Goal: Task Accomplishment & Management: Manage account settings

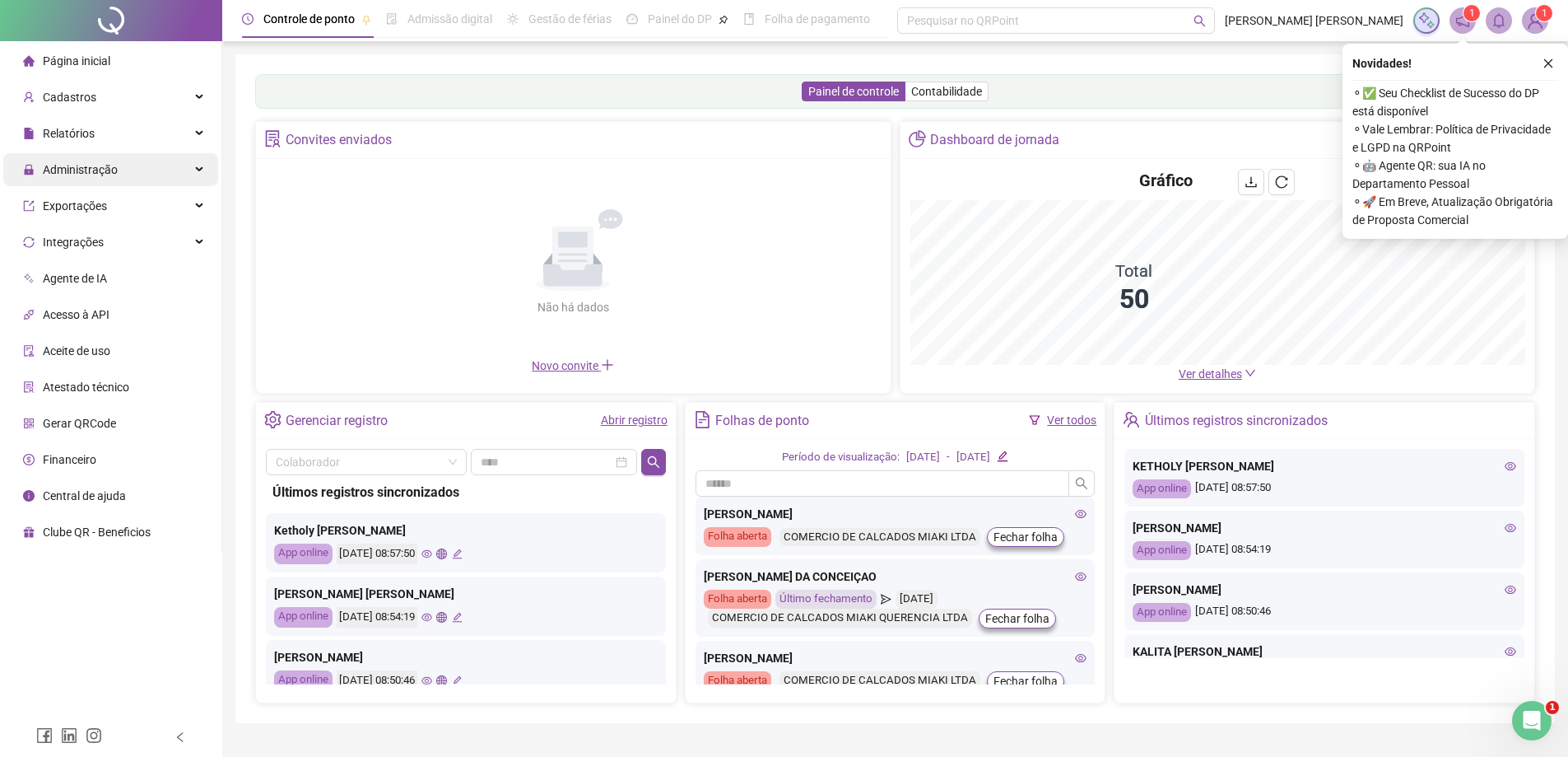
click at [121, 173] on div "Administração" at bounding box center [111, 170] width 215 height 33
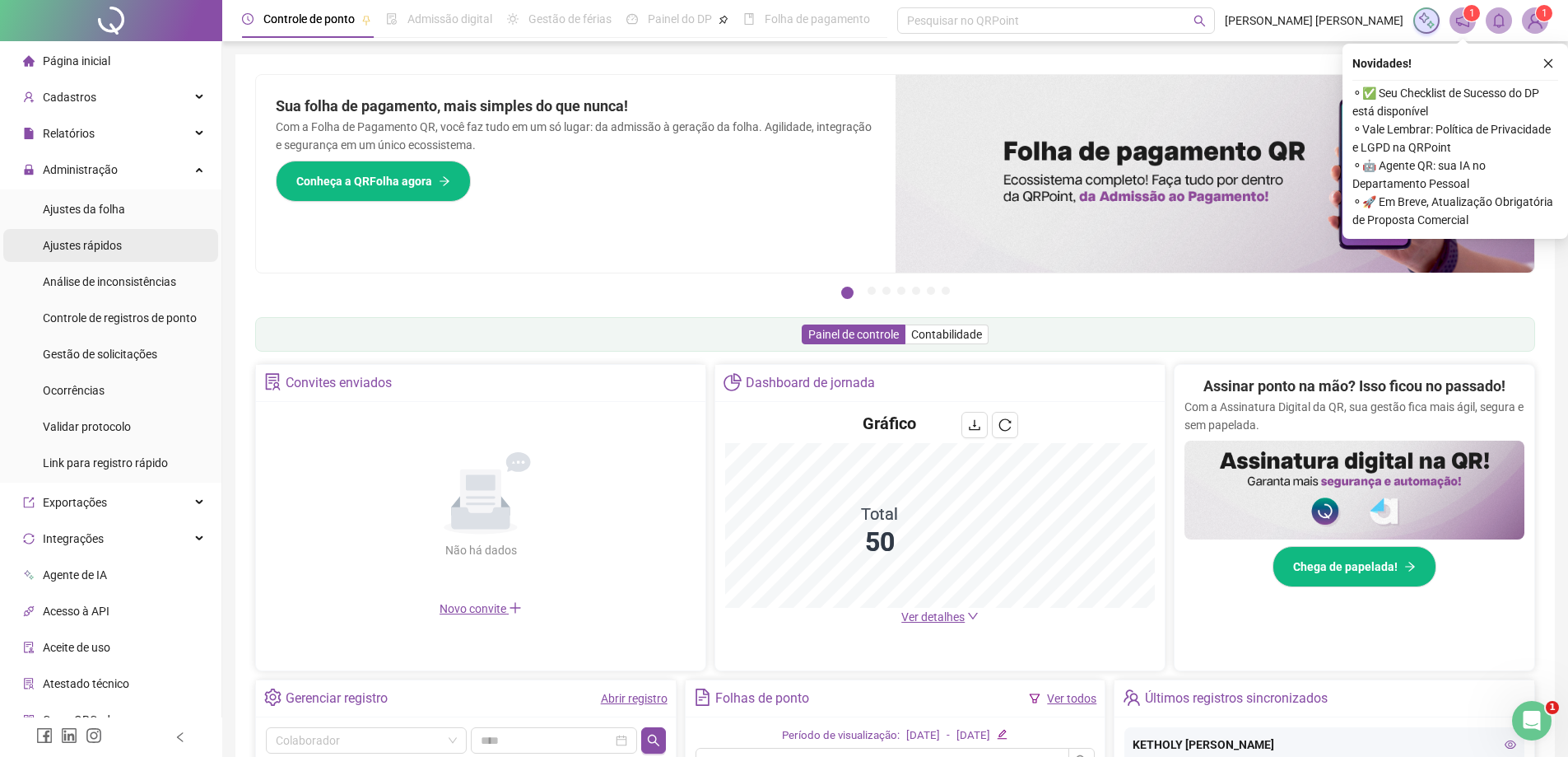
click at [150, 245] on li "Ajustes rápidos" at bounding box center [111, 245] width 215 height 33
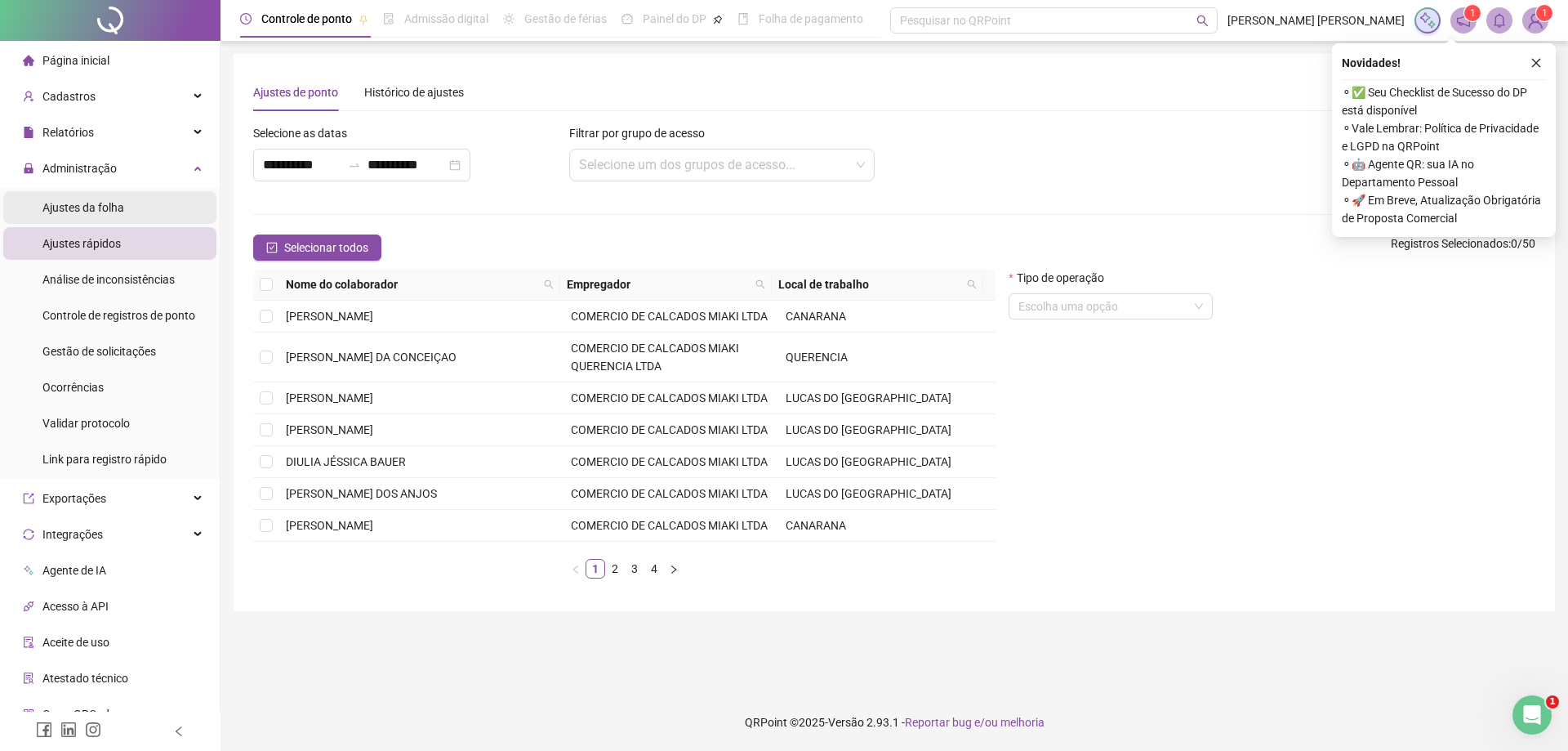
click at [98, 210] on span "Ajustes da folha" at bounding box center [84, 208] width 82 height 13
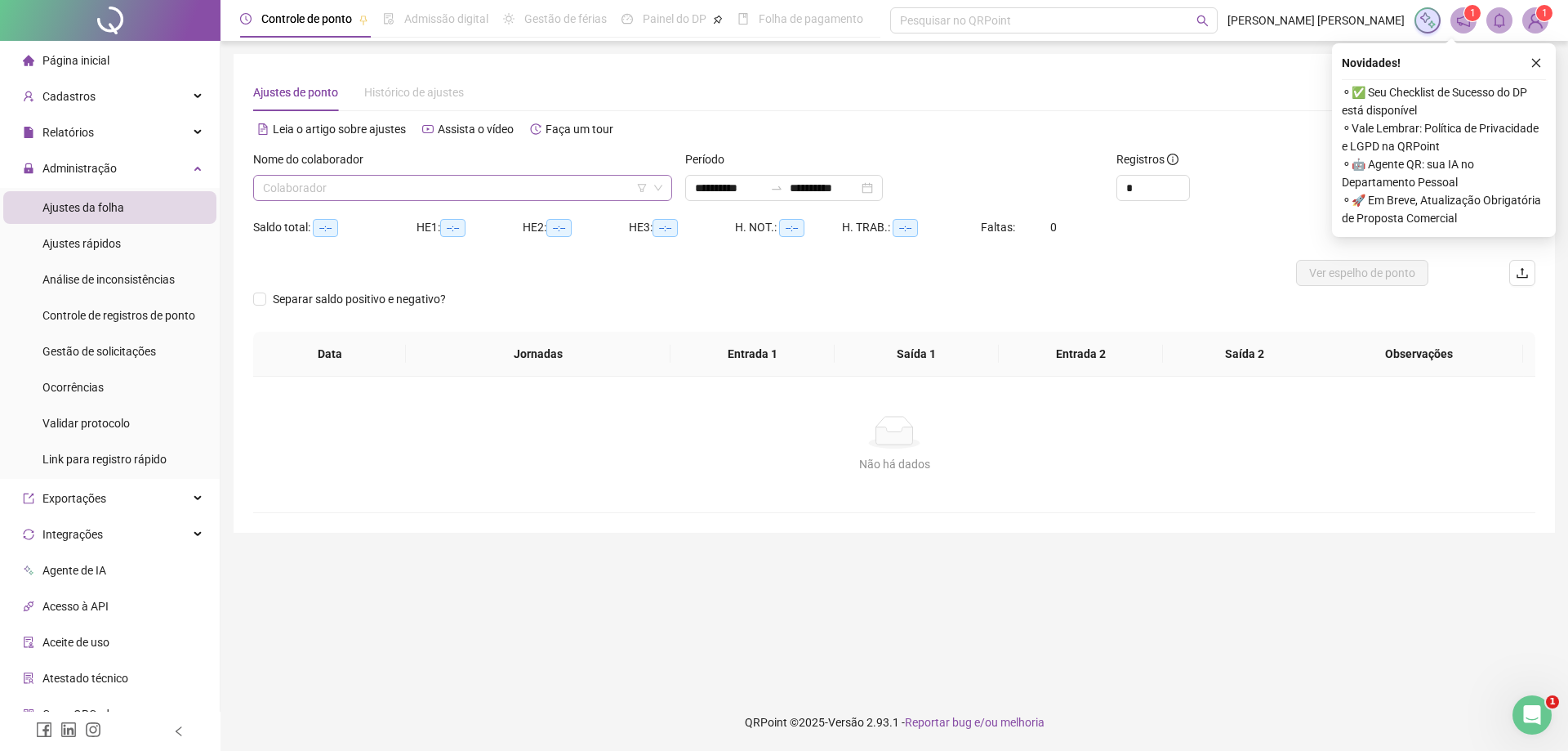
click at [404, 188] on input "search" at bounding box center [455, 188] width 385 height 25
type input "***"
type input "**********"
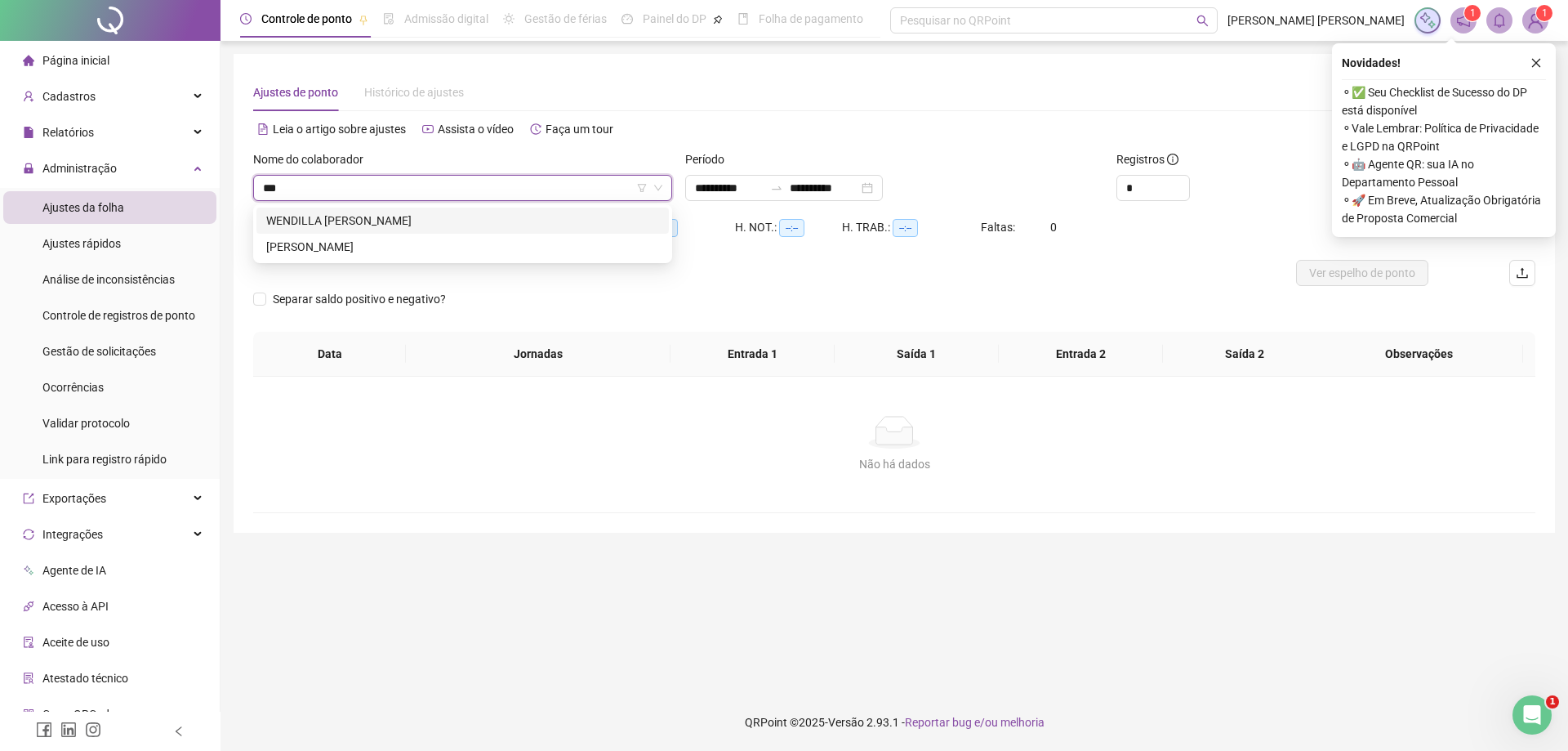
click at [427, 214] on div "WENDILLA [PERSON_NAME]" at bounding box center [463, 220] width 393 height 18
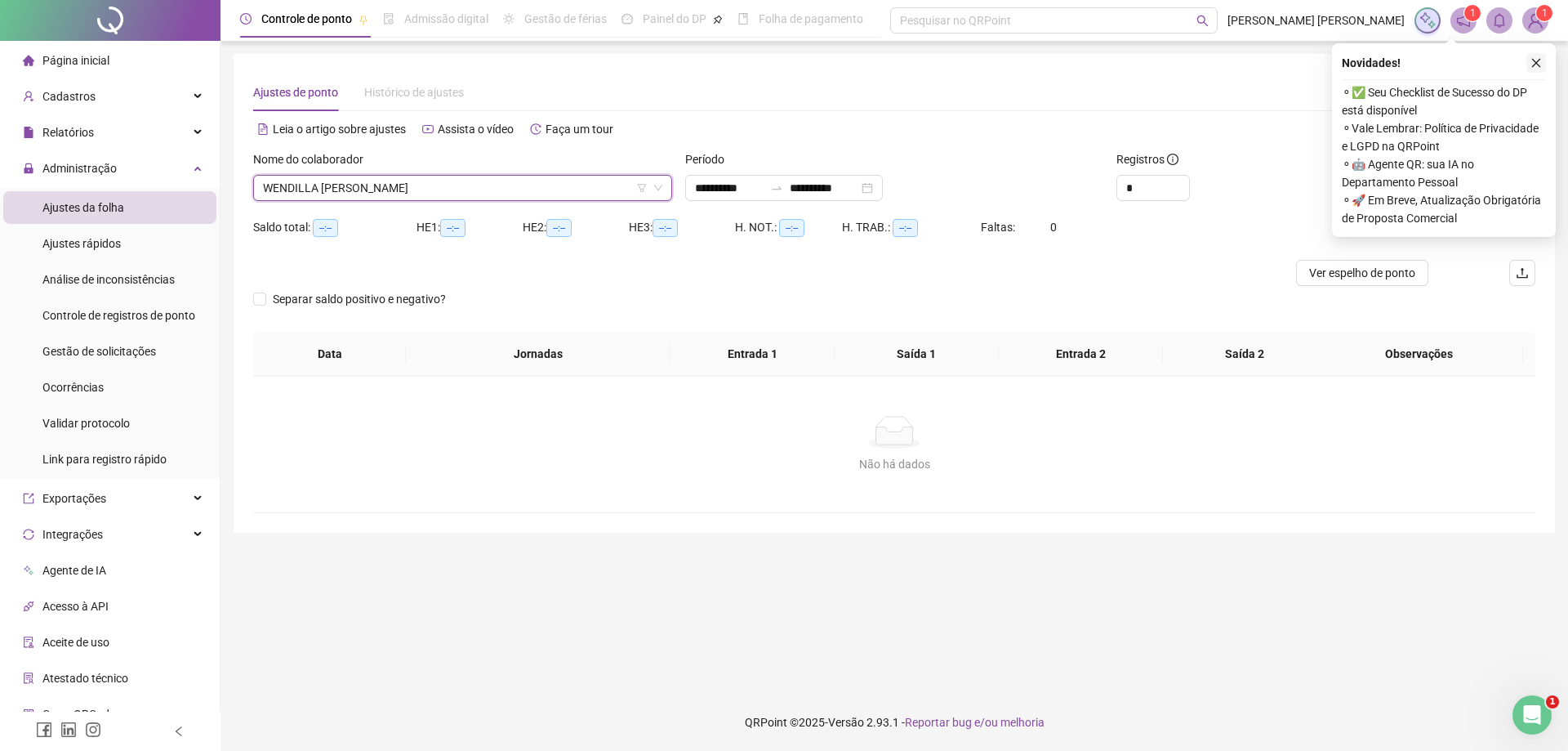
click at [1533, 61] on icon "close" at bounding box center [1535, 63] width 12 height 12
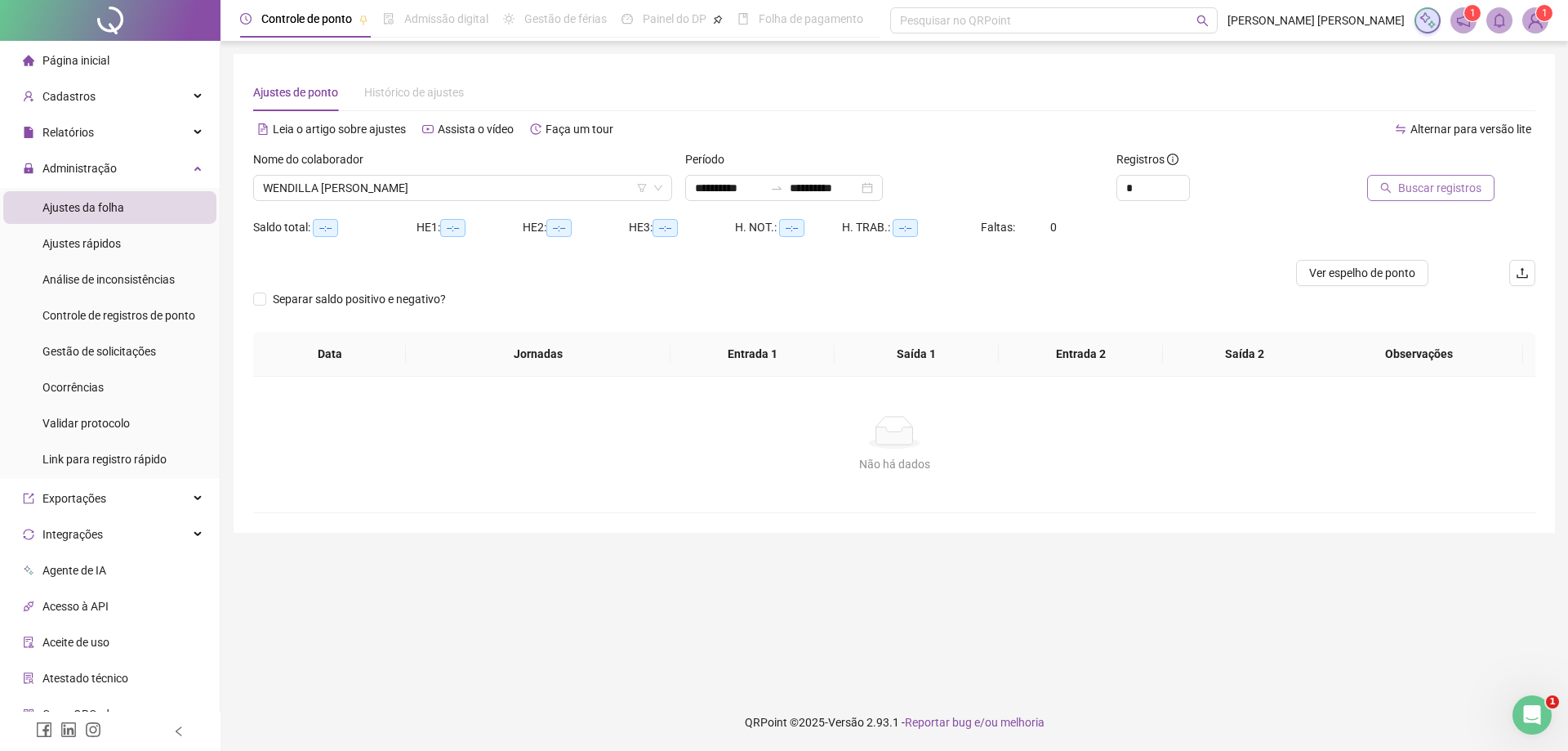
click at [1451, 194] on span "Buscar registros" at bounding box center [1440, 188] width 84 height 18
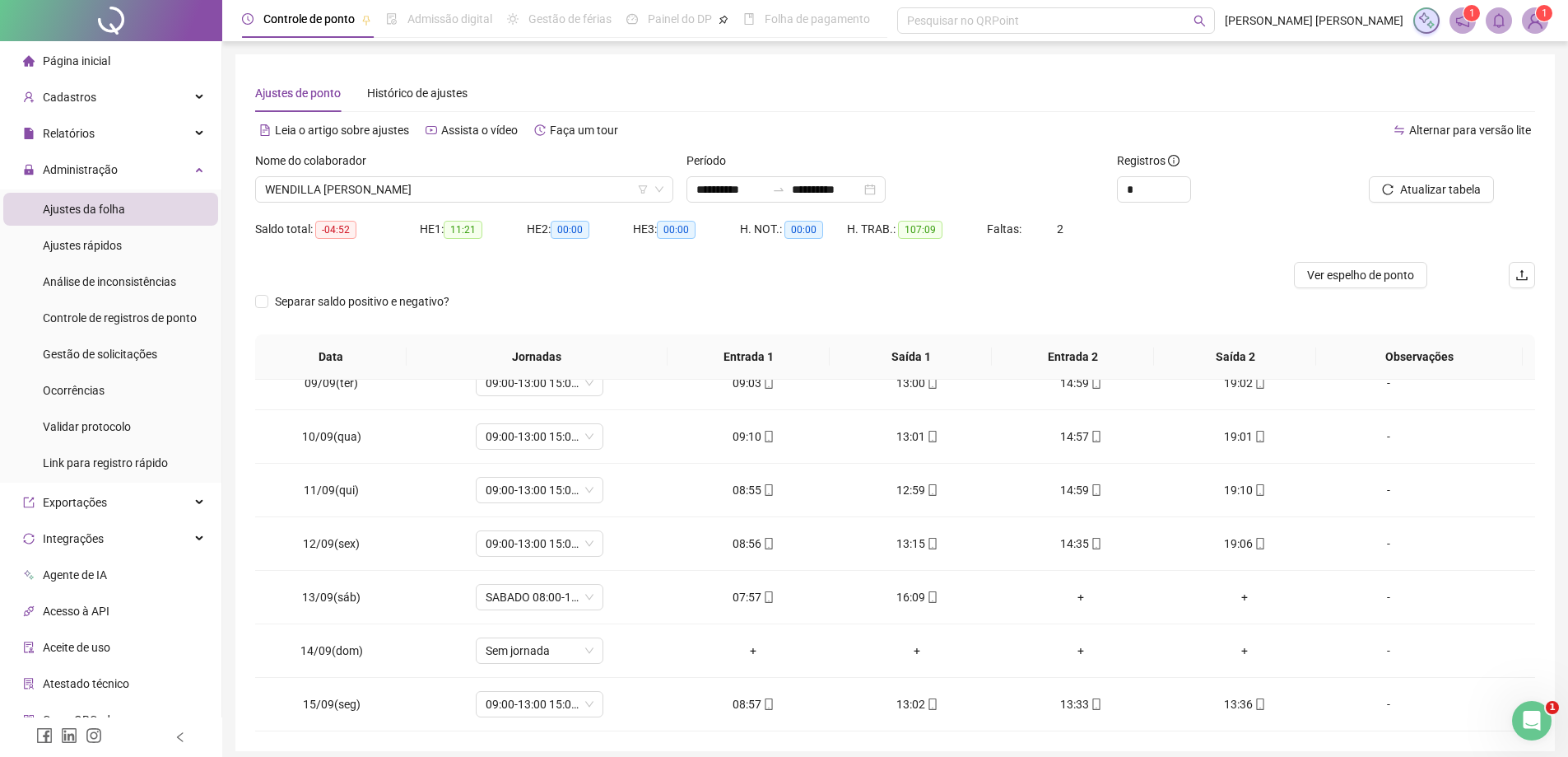
scroll to position [558, 0]
click at [906, 603] on div "13:02" at bounding box center [917, 597] width 138 height 18
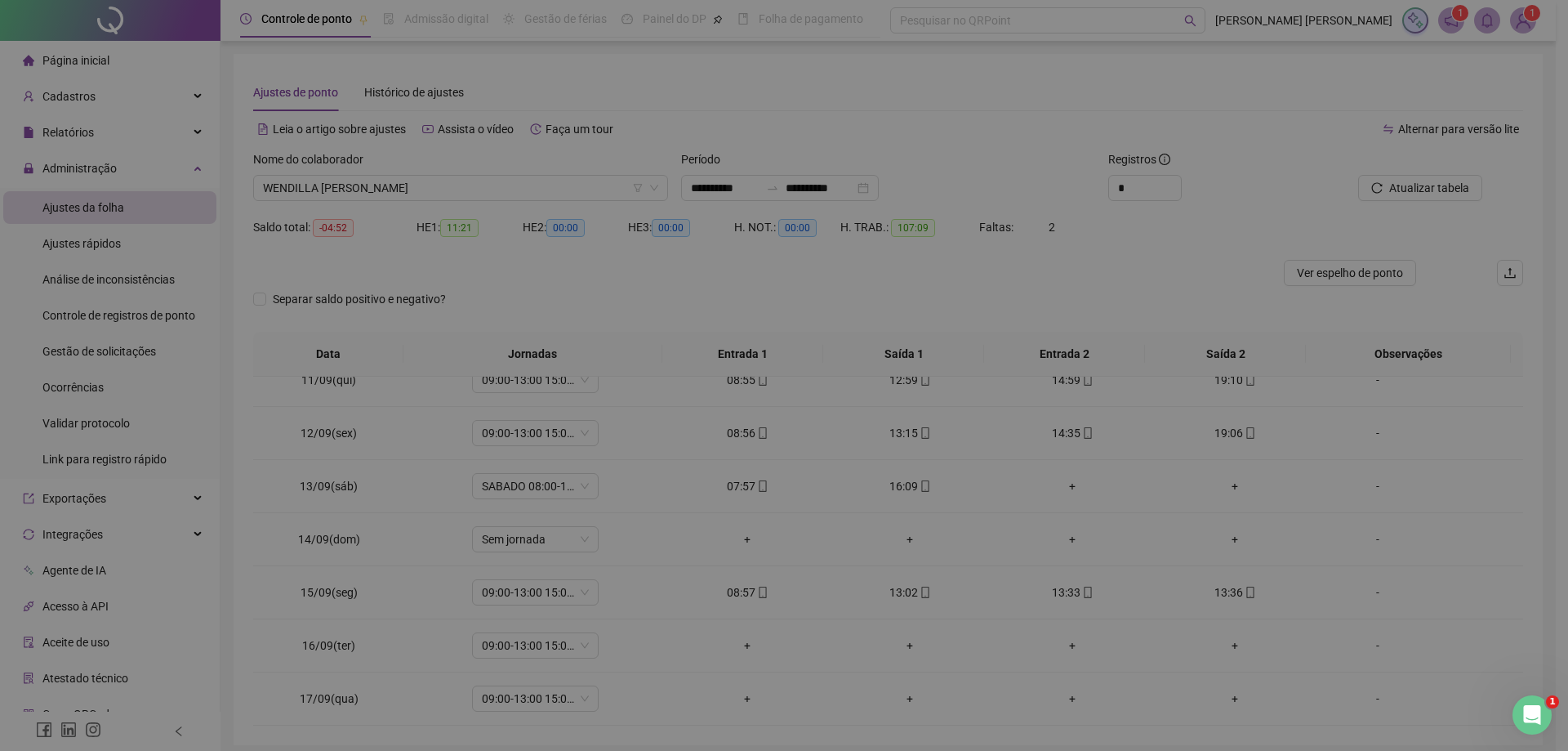
type input "**********"
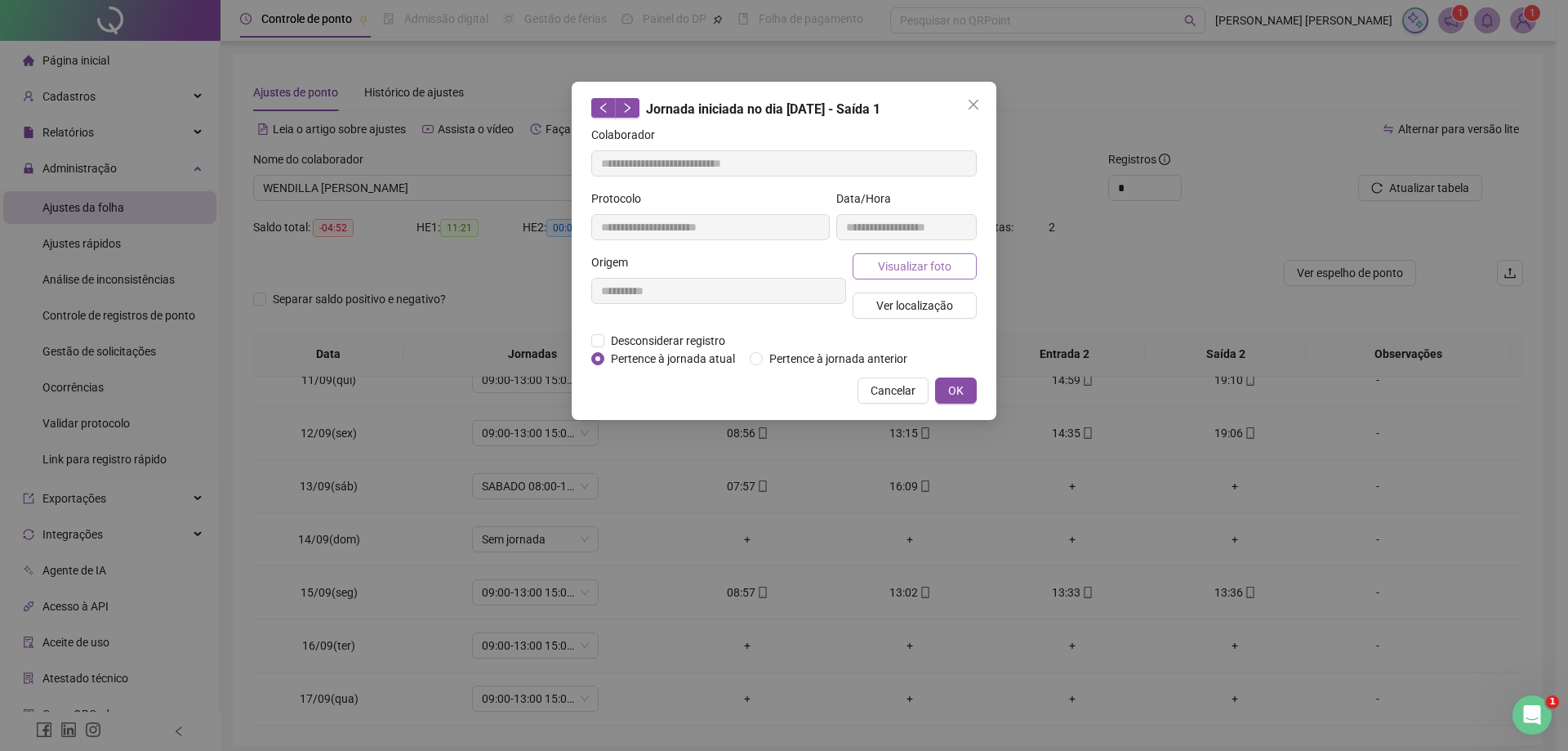
click at [937, 269] on span "Visualizar foto" at bounding box center [915, 267] width 74 height 18
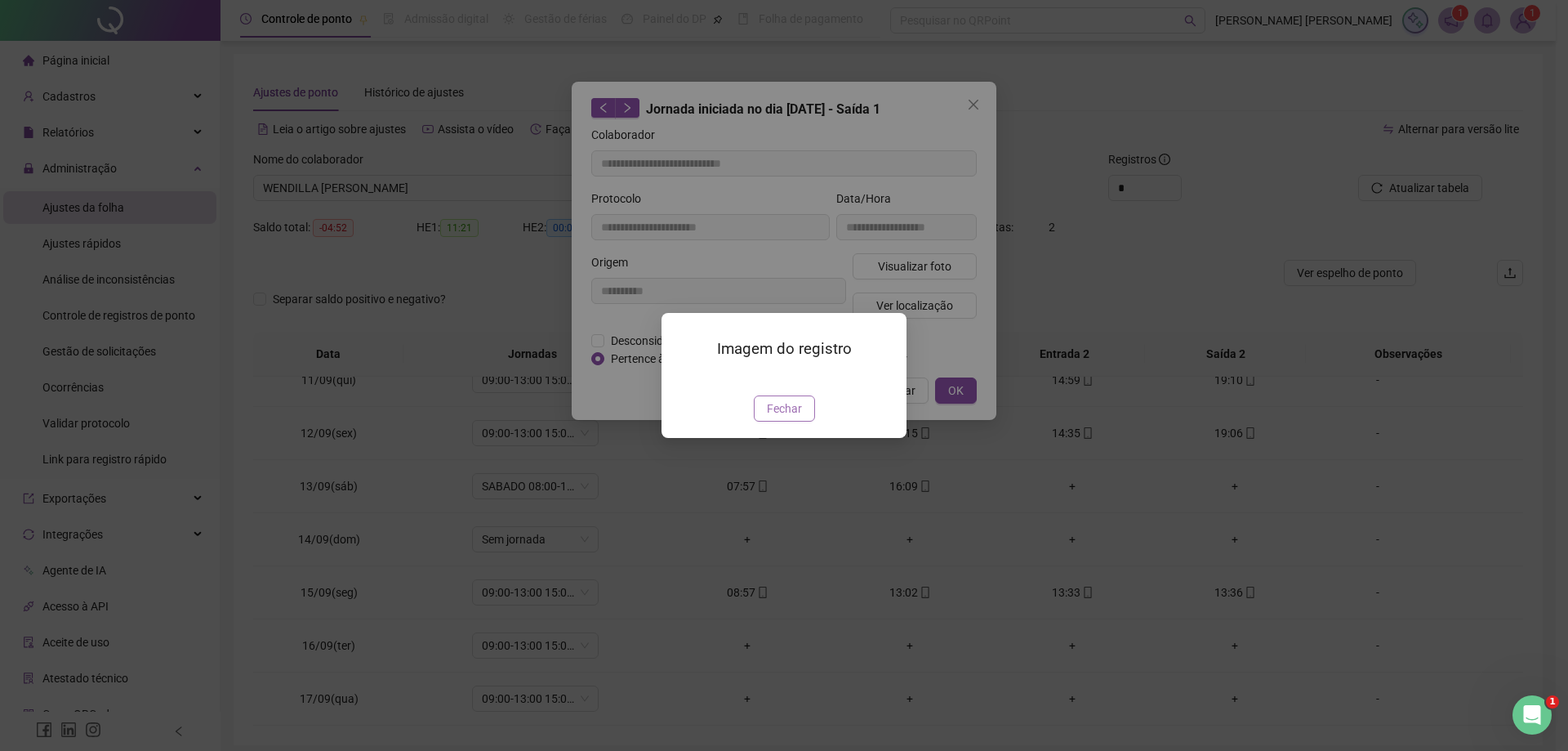
click at [804, 421] on button "Fechar" at bounding box center [784, 408] width 61 height 26
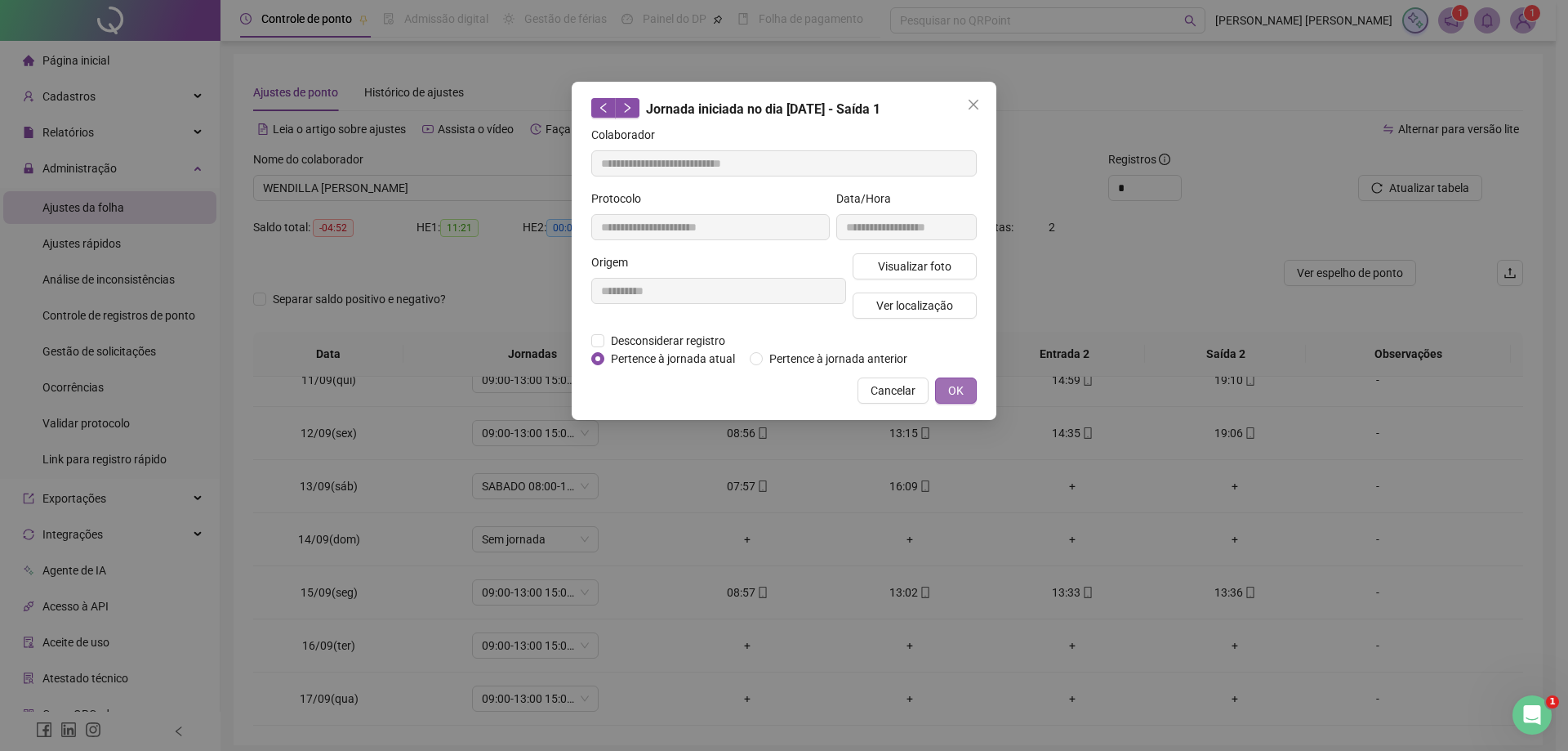
click at [946, 386] on button "OK" at bounding box center [956, 391] width 42 height 26
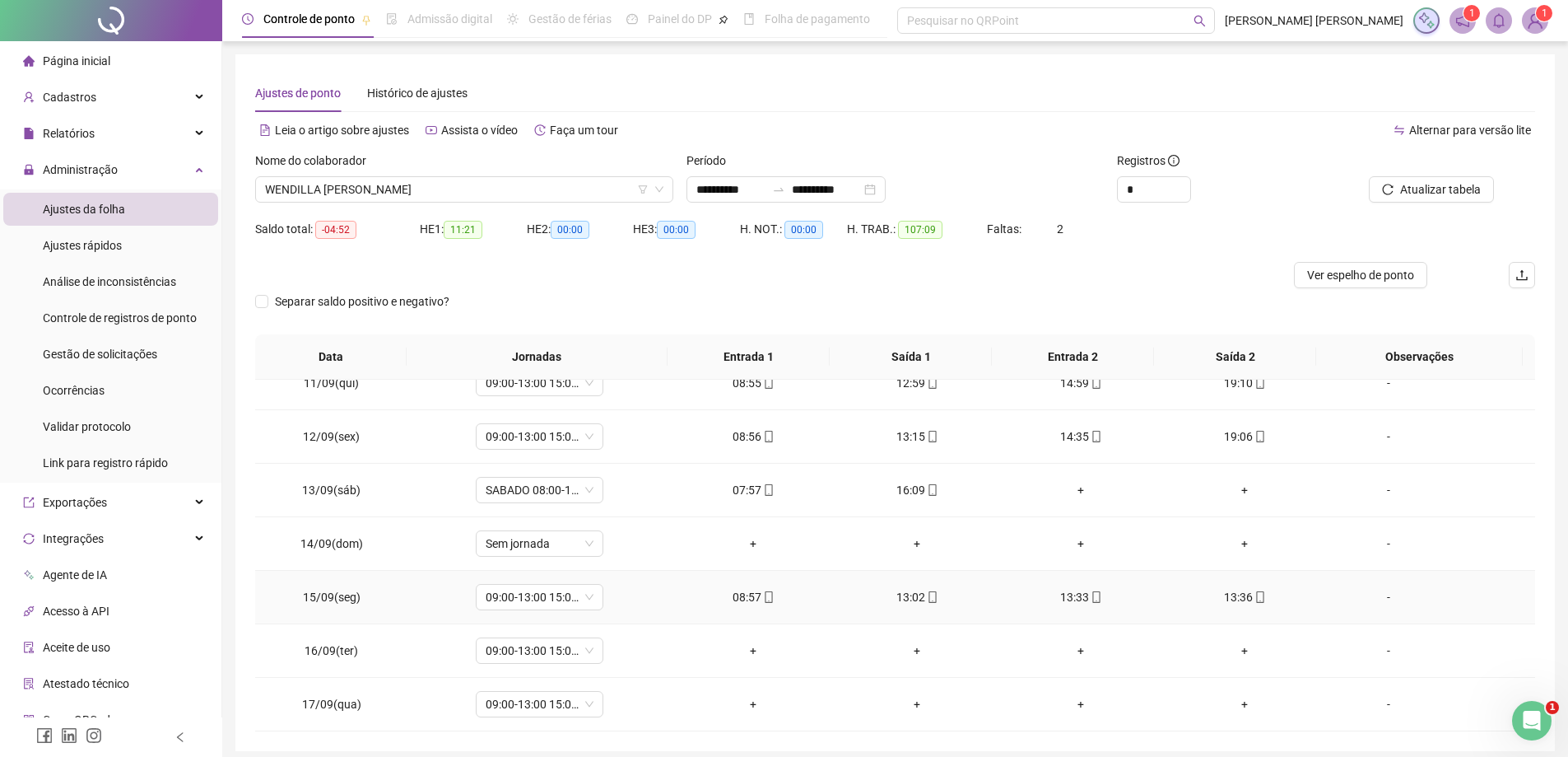
click at [1225, 600] on div "13:36" at bounding box center [1245, 597] width 138 height 18
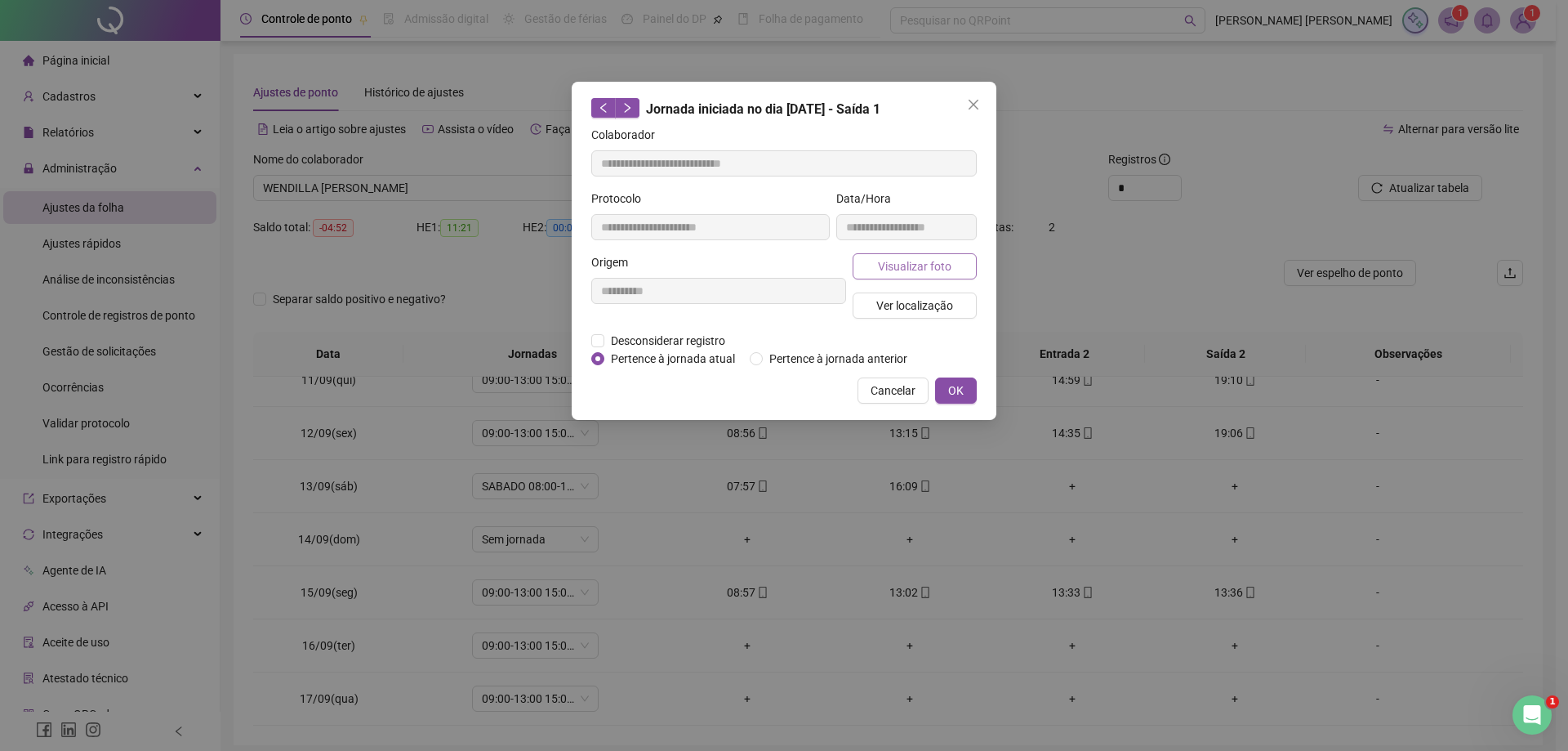
click at [889, 270] on span "Visualizar foto" at bounding box center [915, 267] width 74 height 18
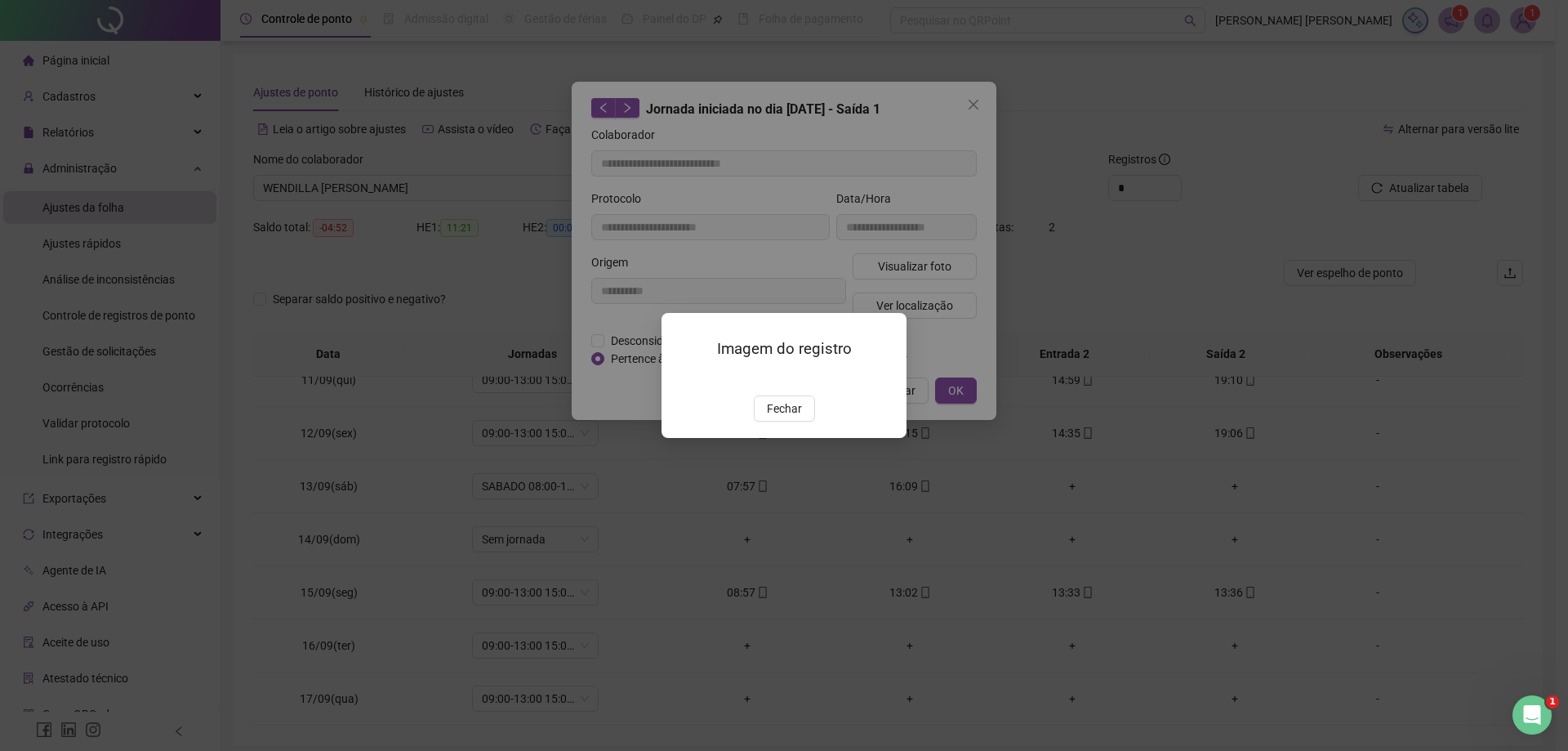
type input "**********"
click at [789, 421] on button "Fechar" at bounding box center [784, 408] width 61 height 26
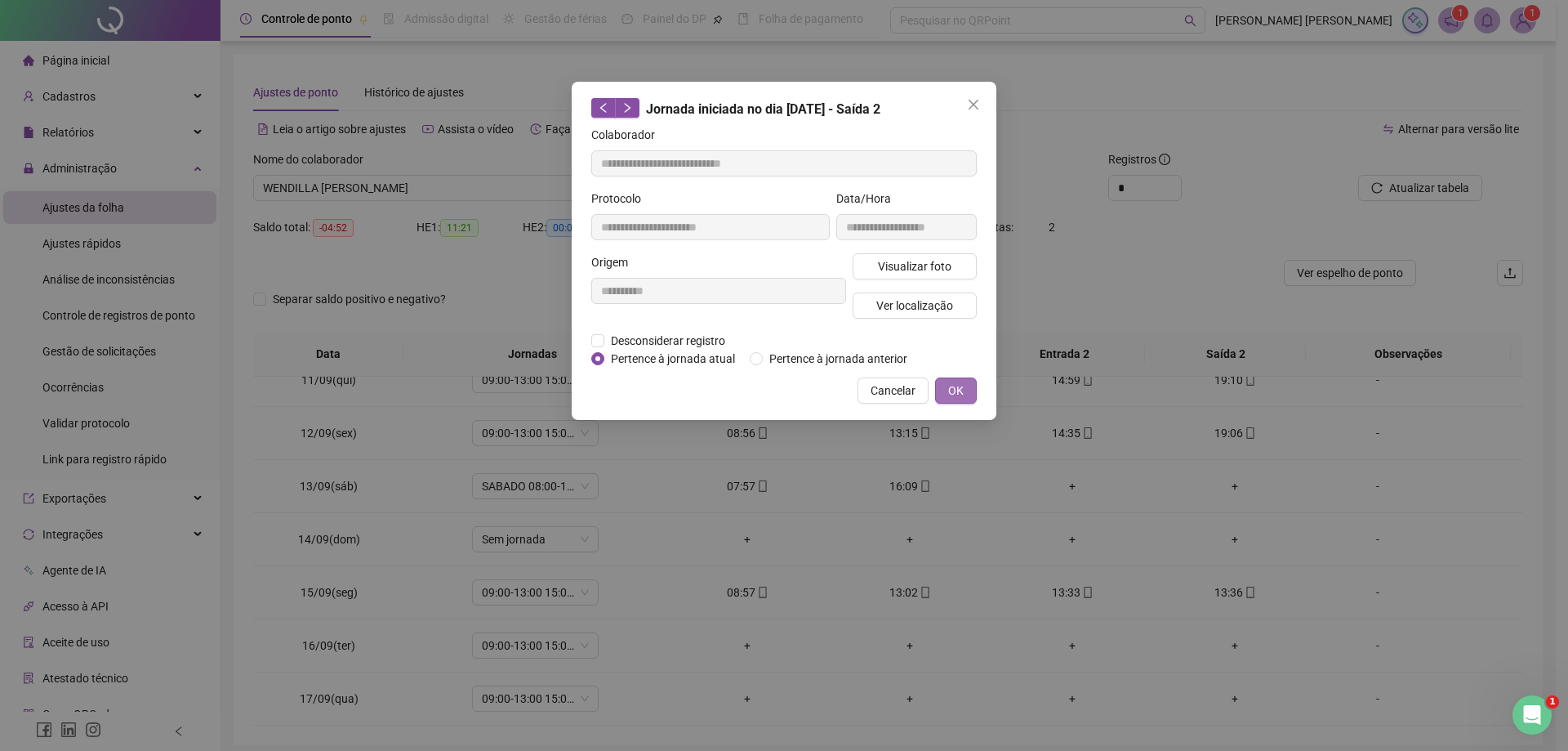
click at [960, 389] on span "OK" at bounding box center [956, 391] width 15 height 18
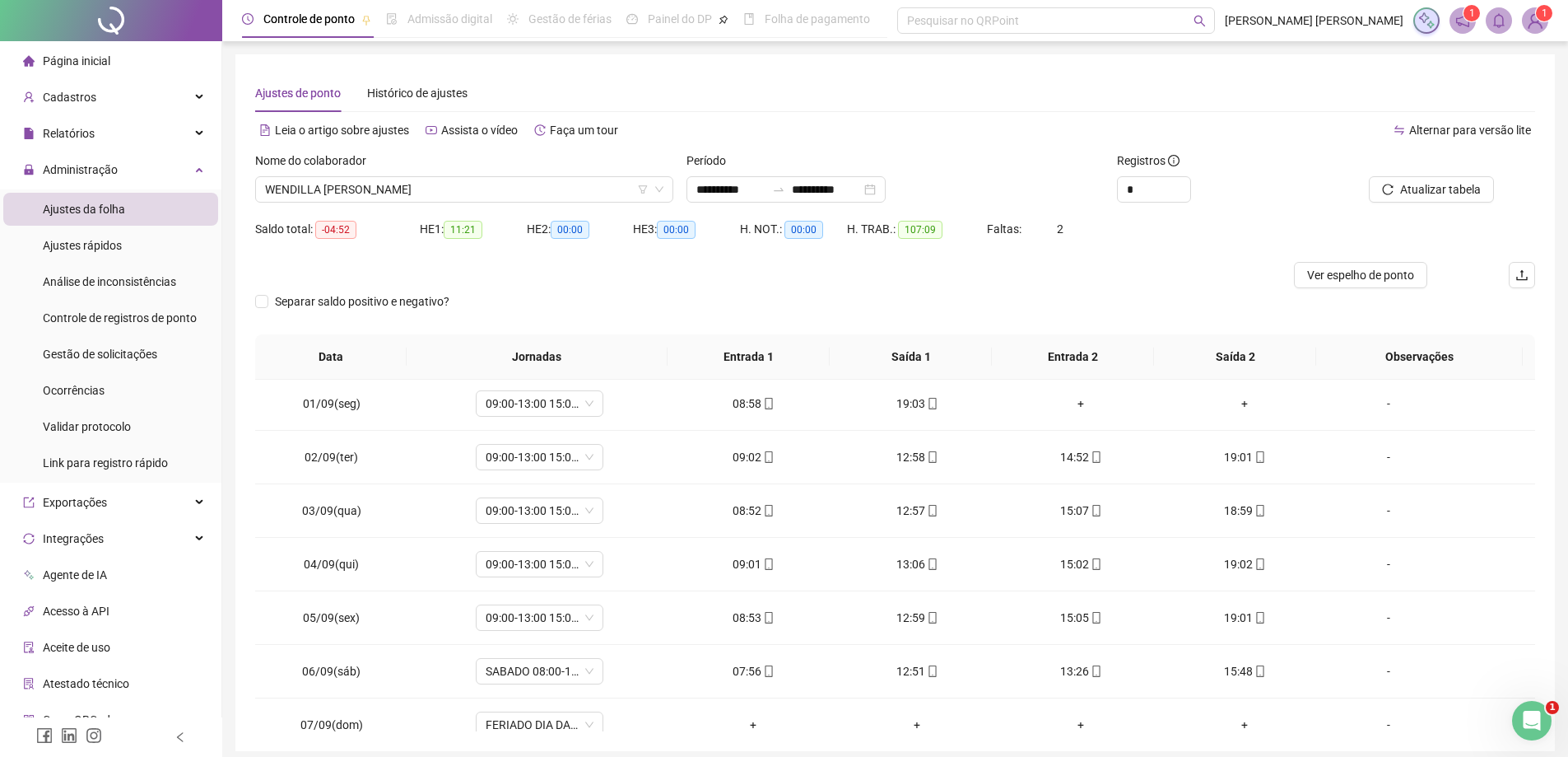
scroll to position [0, 0]
click at [450, 191] on span "WENDILLA [PERSON_NAME]" at bounding box center [464, 189] width 398 height 25
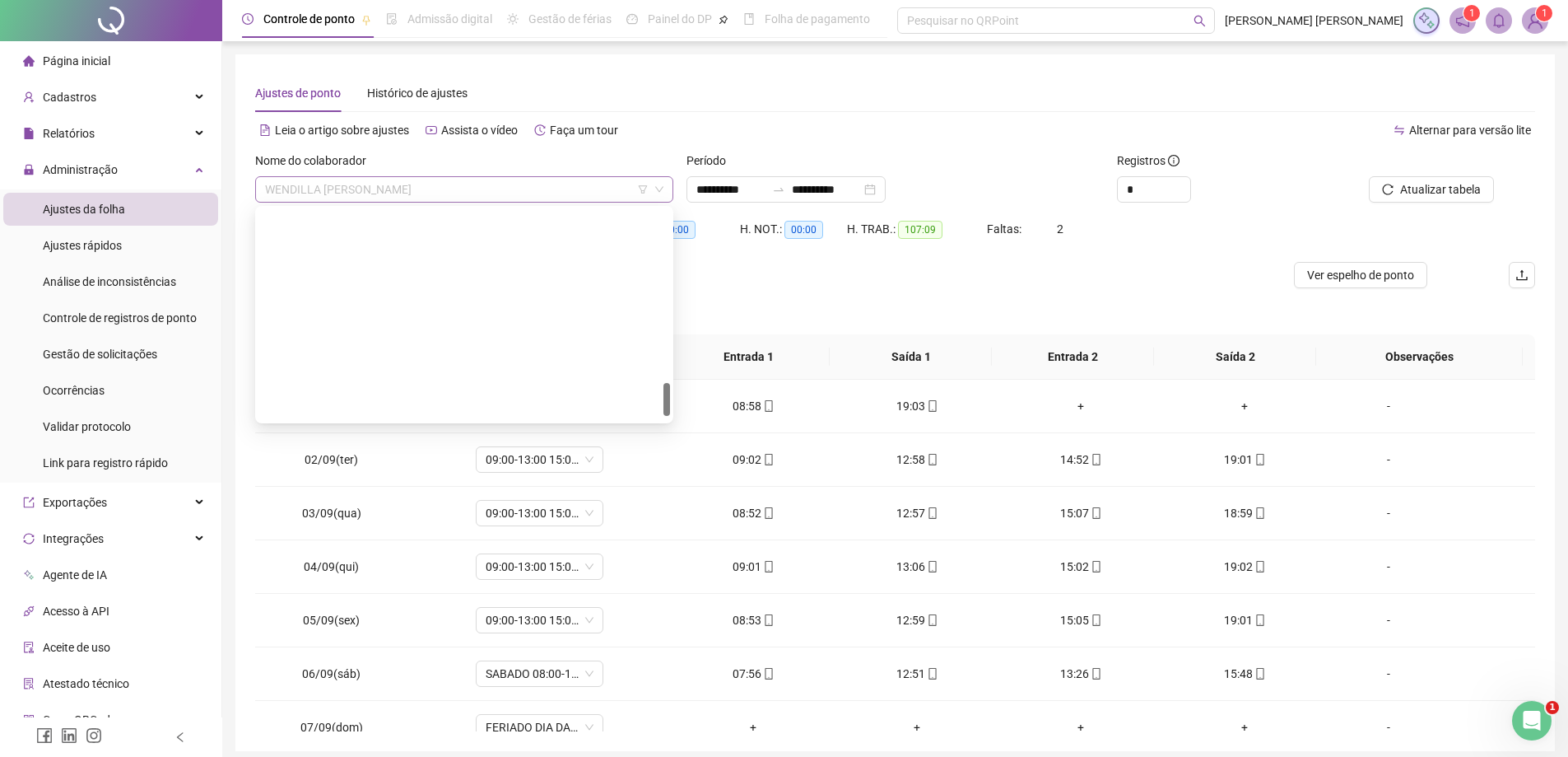
scroll to position [1080, 0]
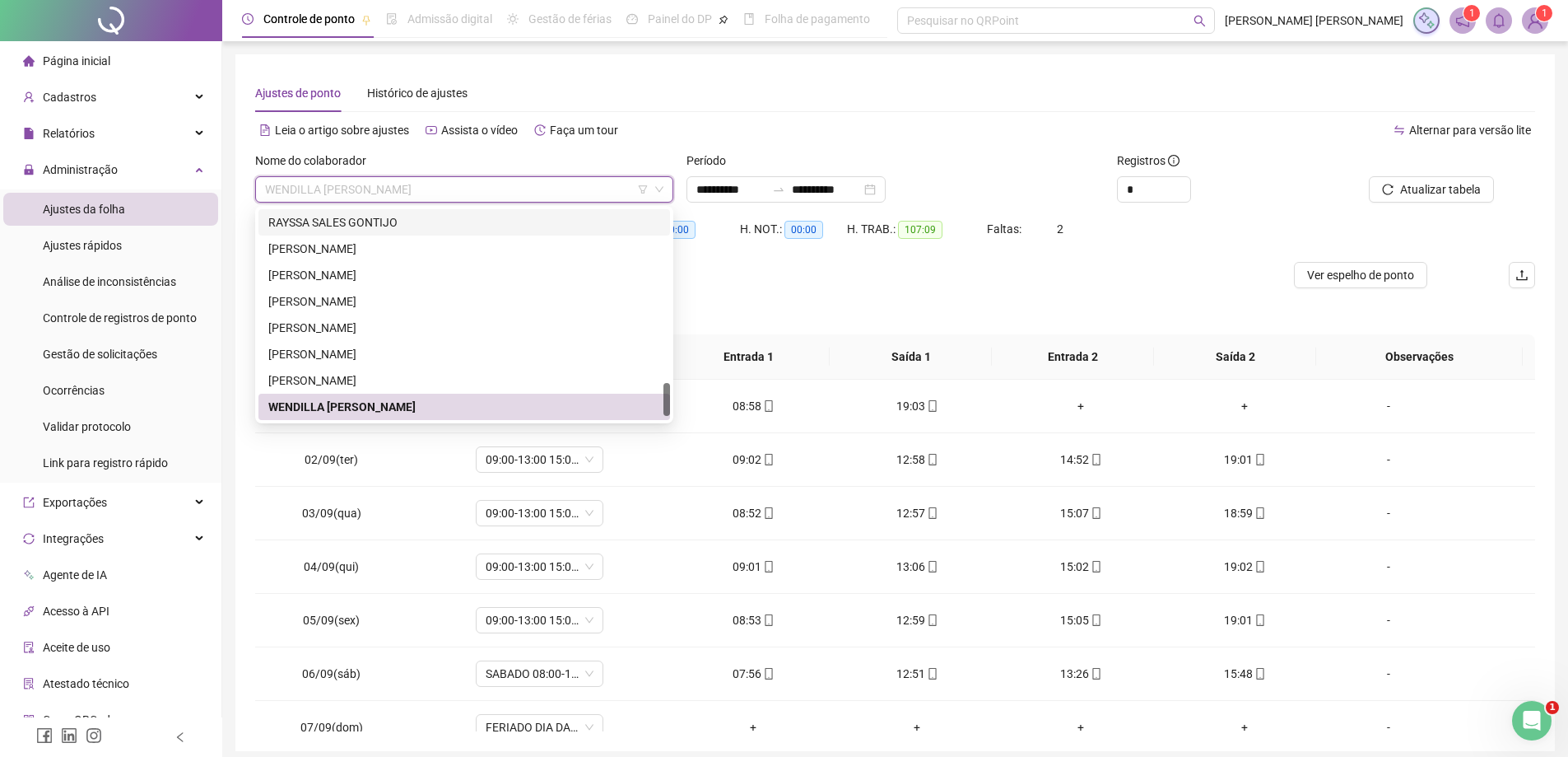
click at [392, 221] on div "RAYSSA SALES GONTIJO" at bounding box center [464, 222] width 392 height 18
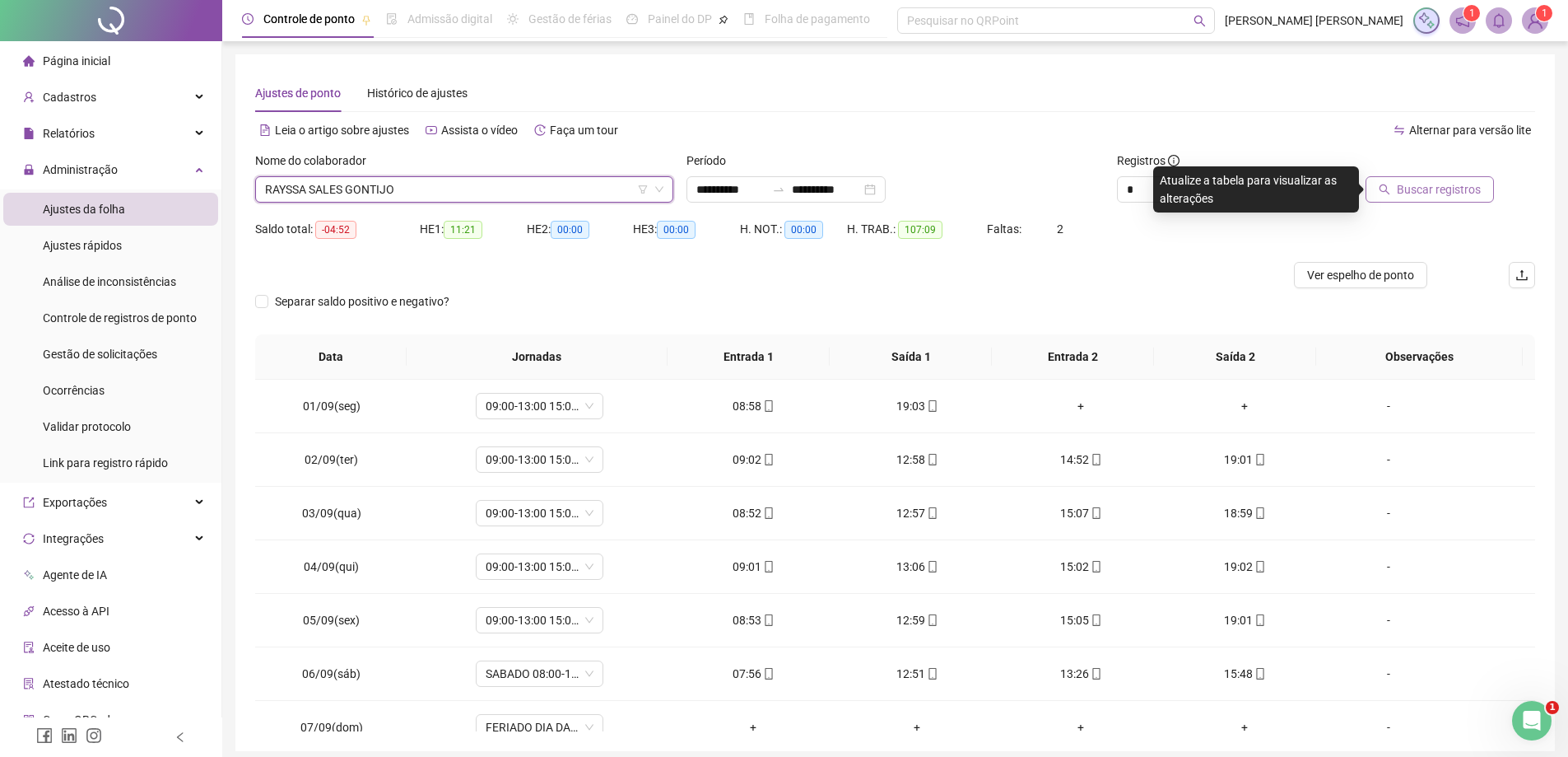
click at [1430, 186] on span "Buscar registros" at bounding box center [1440, 190] width 84 height 18
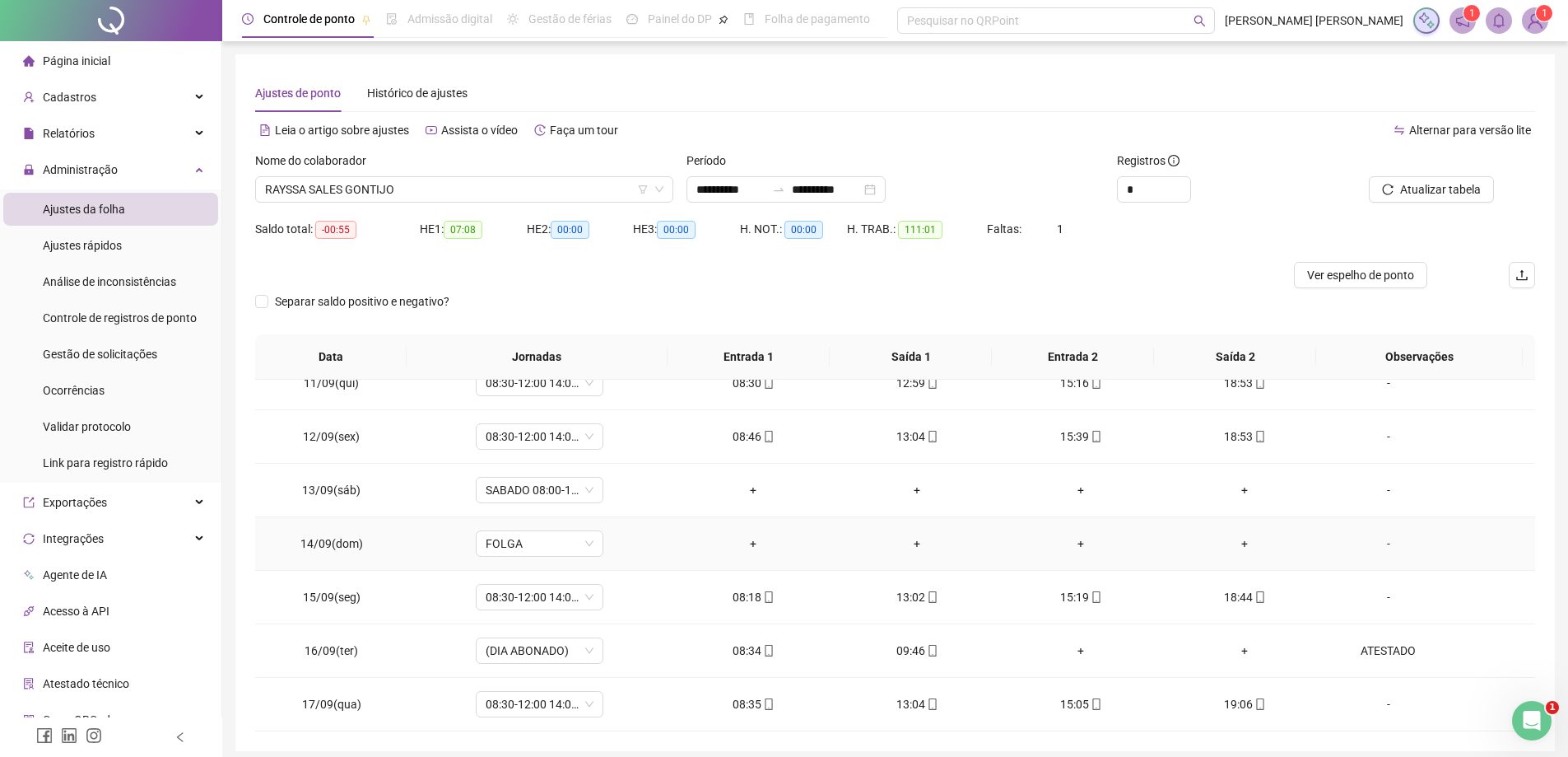
scroll to position [65, 0]
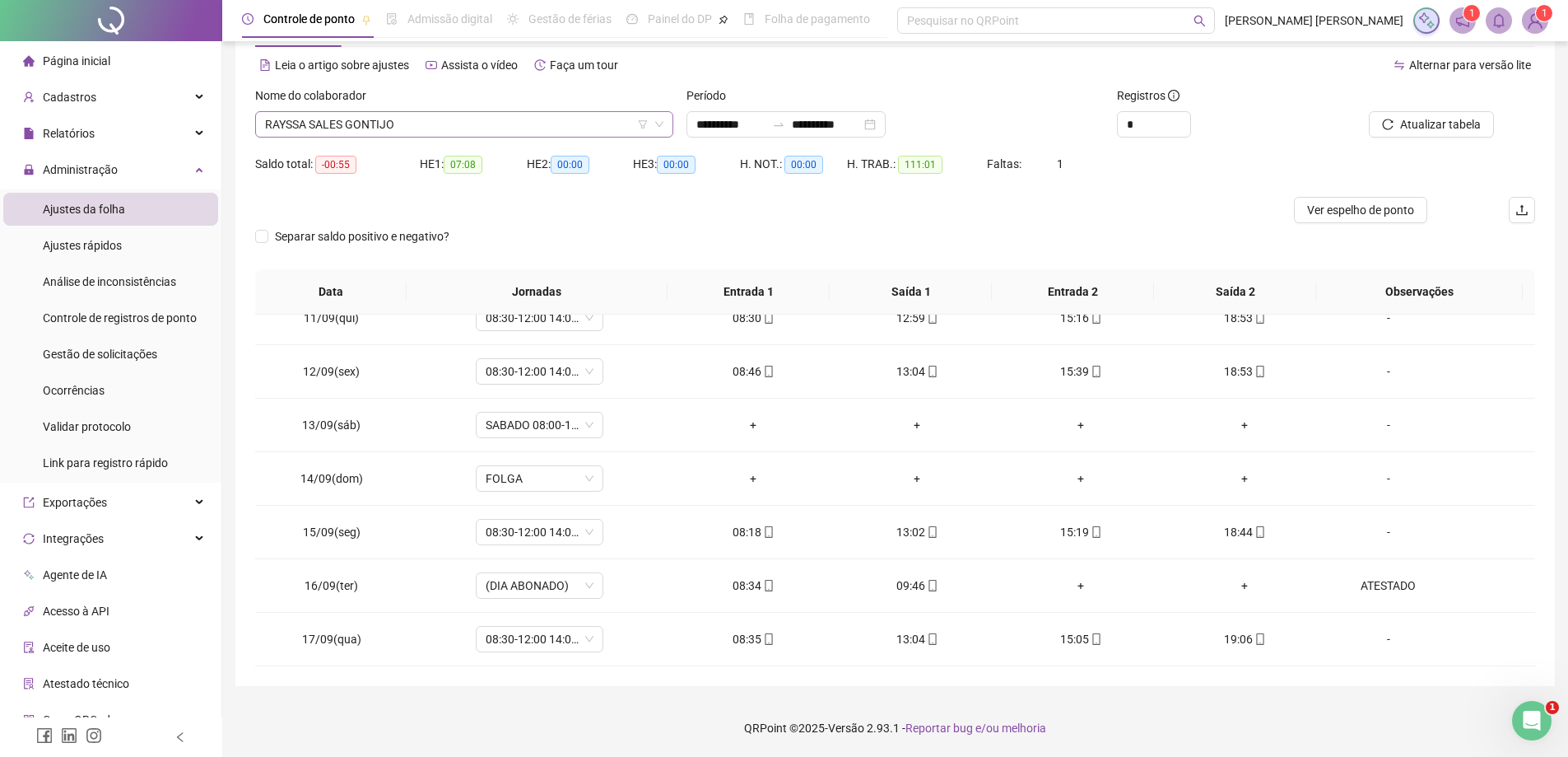
click at [402, 122] on span "RAYSSA SALES GONTIJO" at bounding box center [464, 124] width 398 height 25
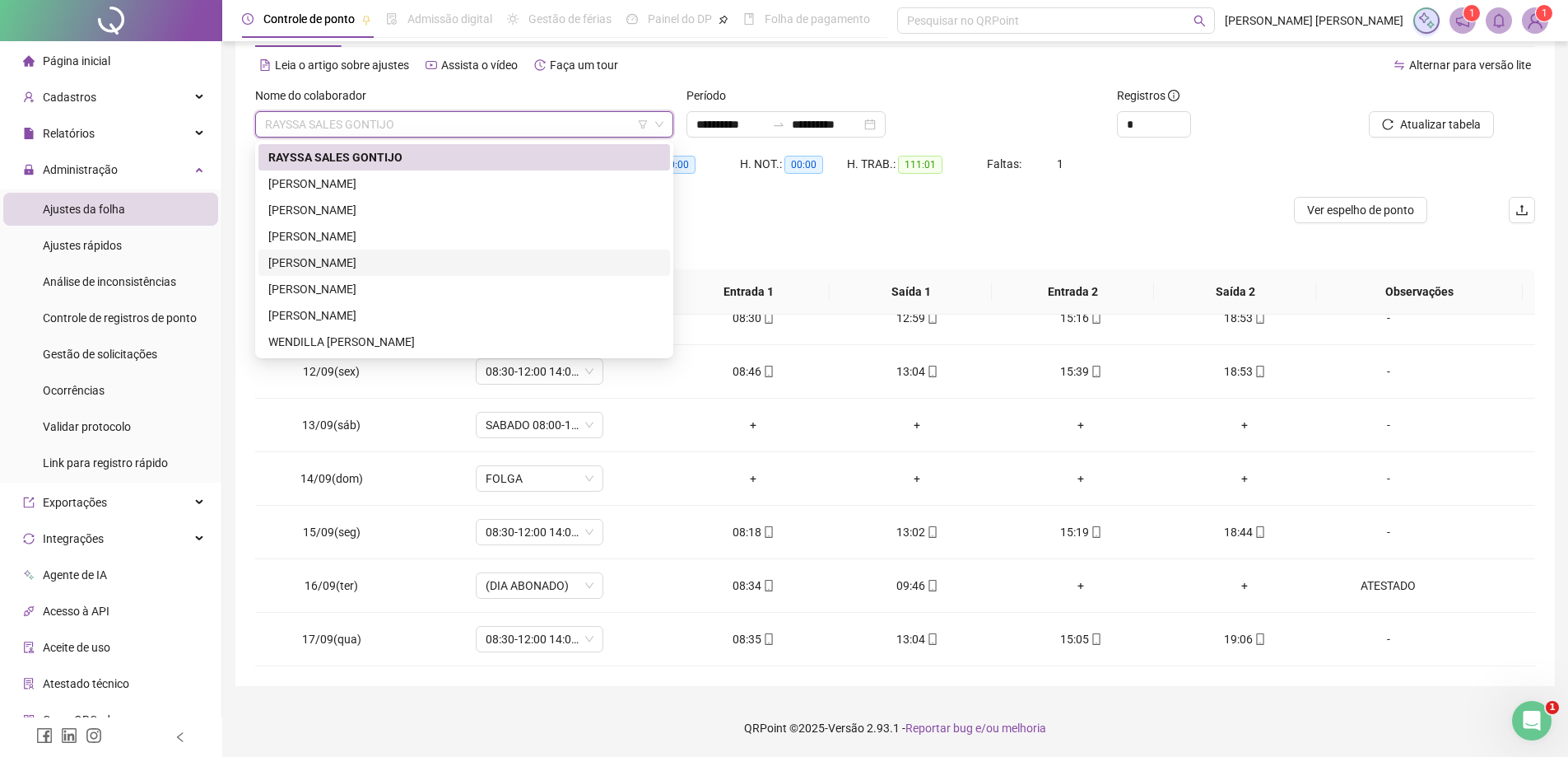
click at [387, 260] on div "[PERSON_NAME]" at bounding box center [464, 262] width 392 height 18
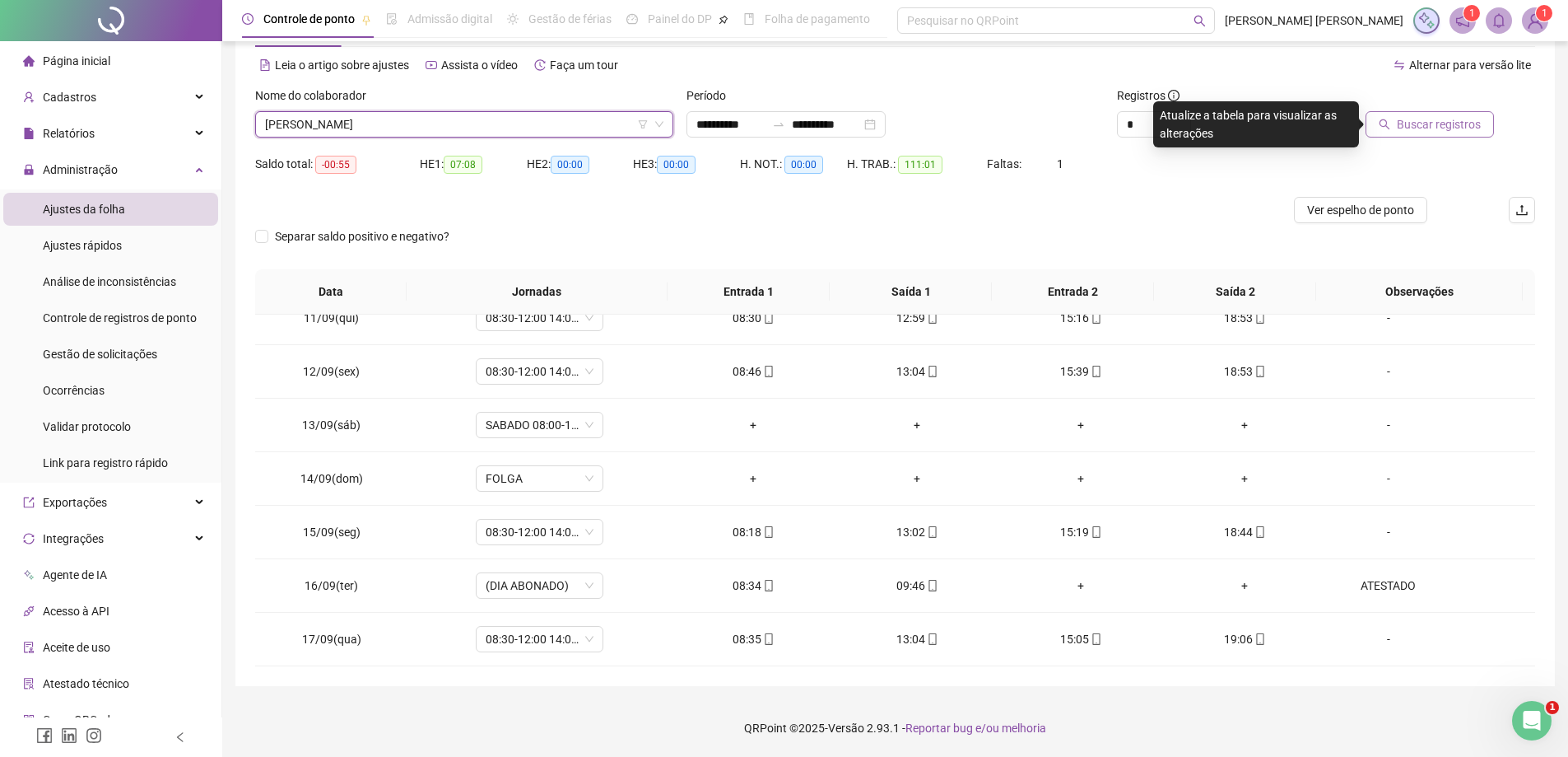
click at [1437, 119] on span "Buscar registros" at bounding box center [1440, 125] width 84 height 18
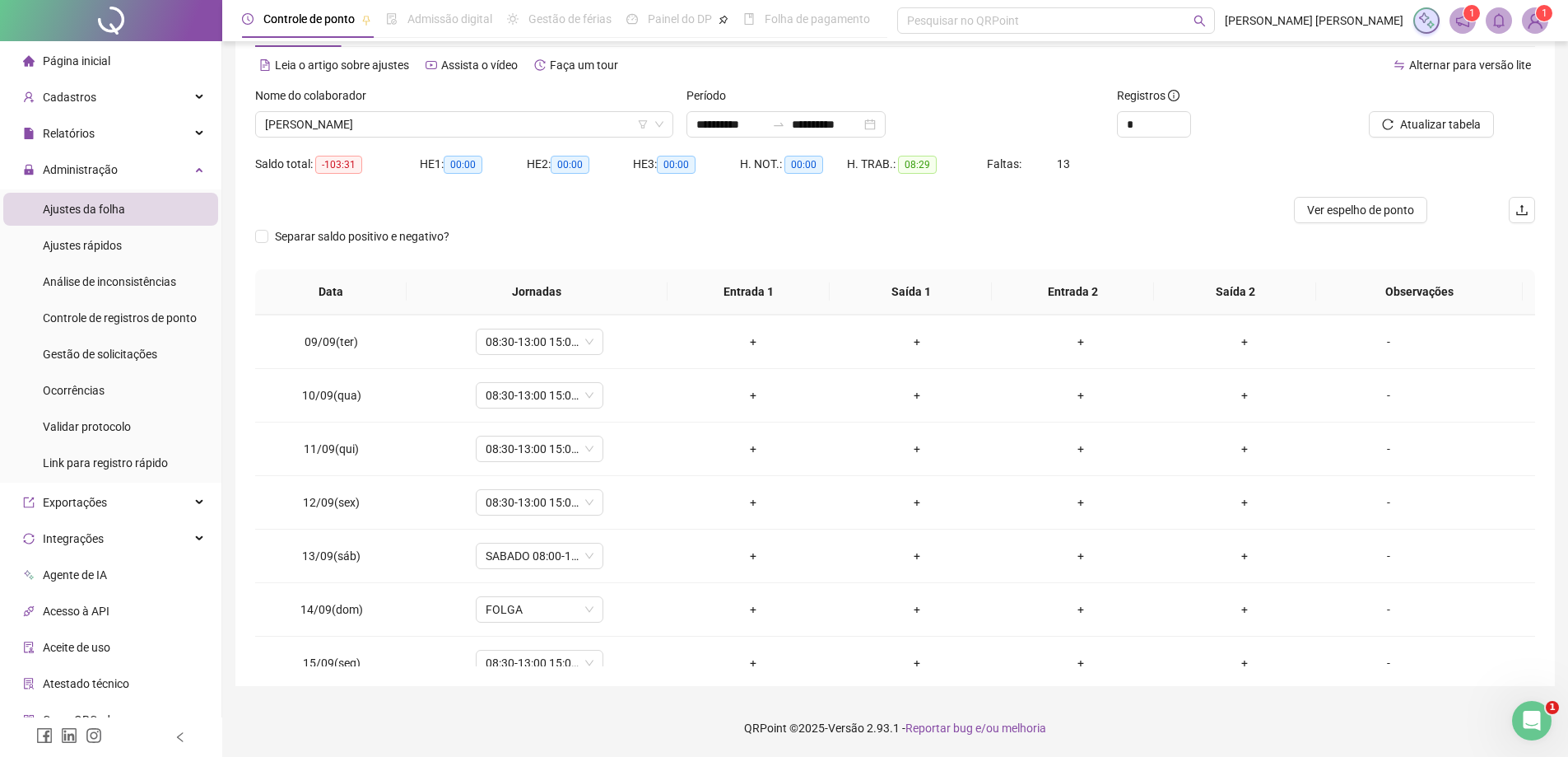
scroll to position [558, 0]
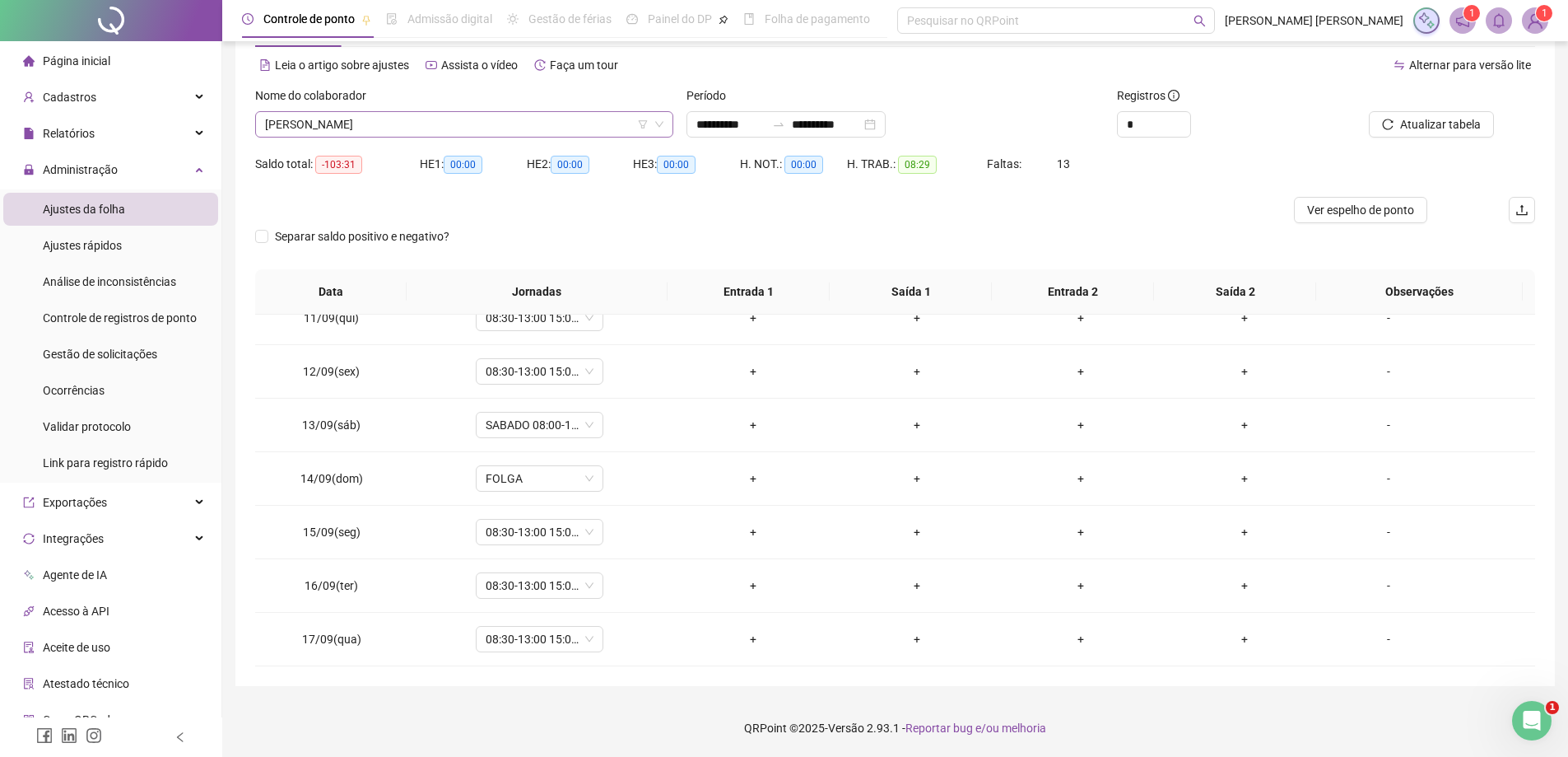
click at [528, 130] on span "[PERSON_NAME]" at bounding box center [464, 124] width 398 height 25
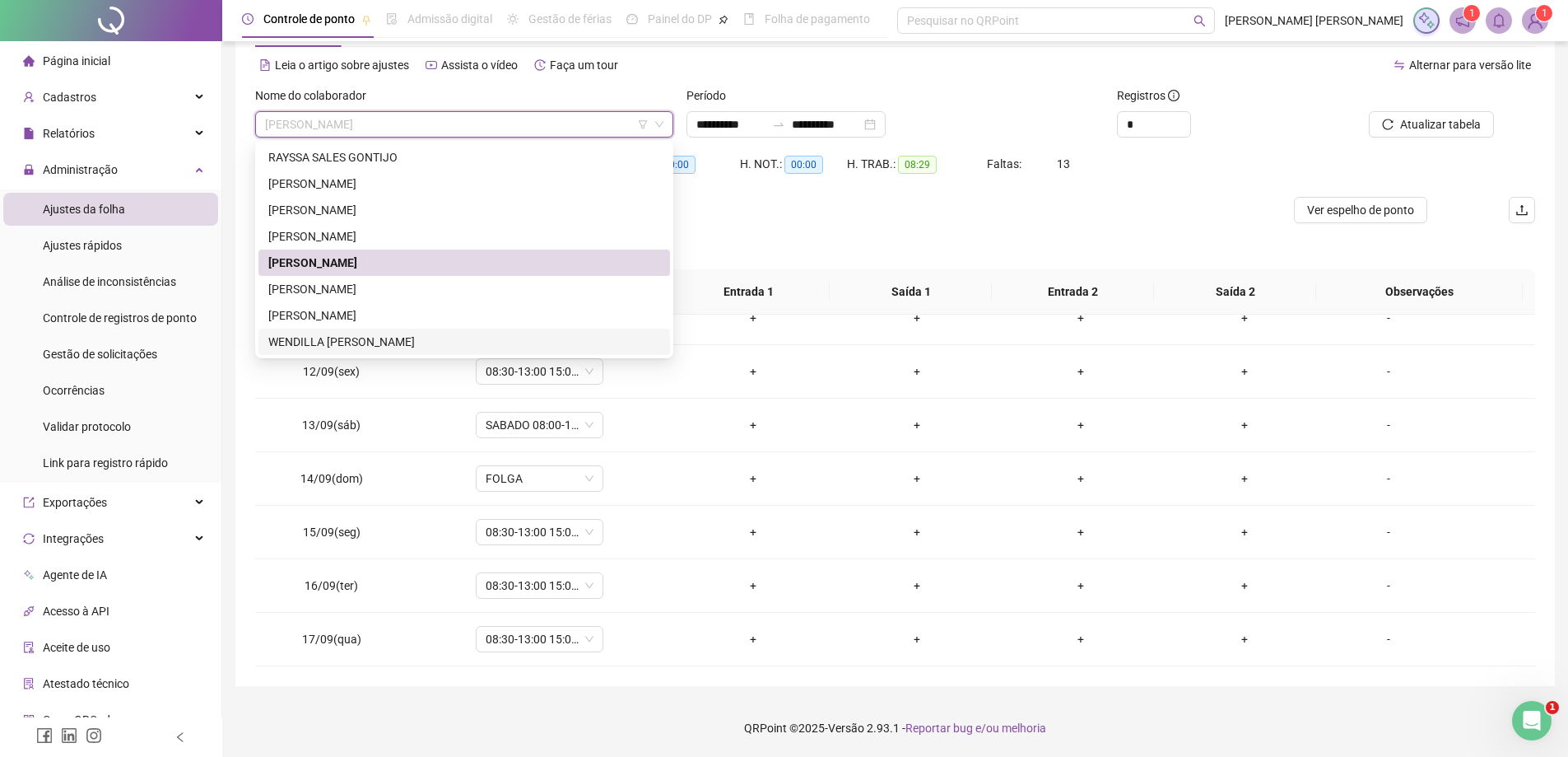
scroll to position [1107, 0]
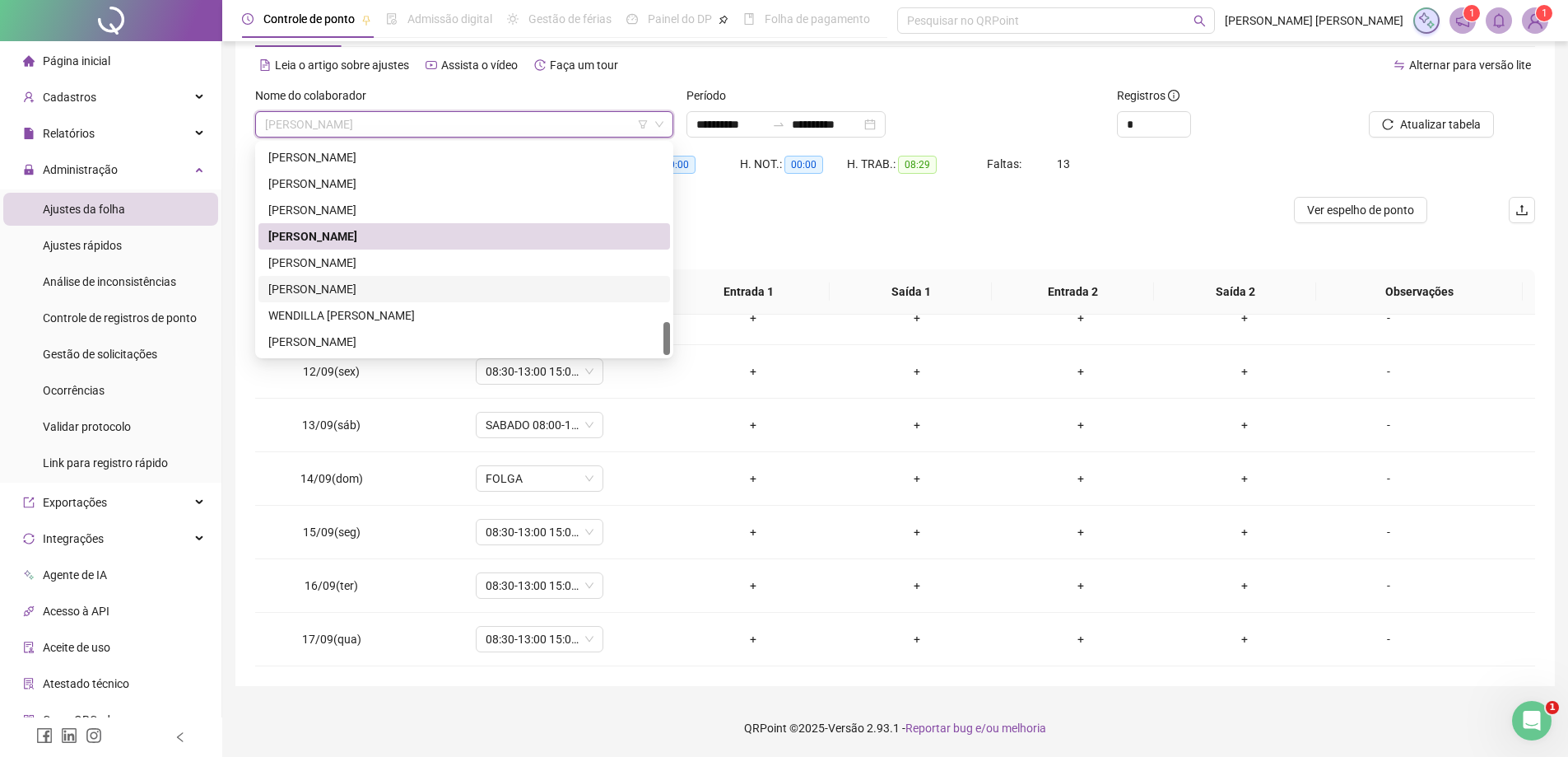
click at [431, 287] on div "[PERSON_NAME]" at bounding box center [464, 289] width 392 height 18
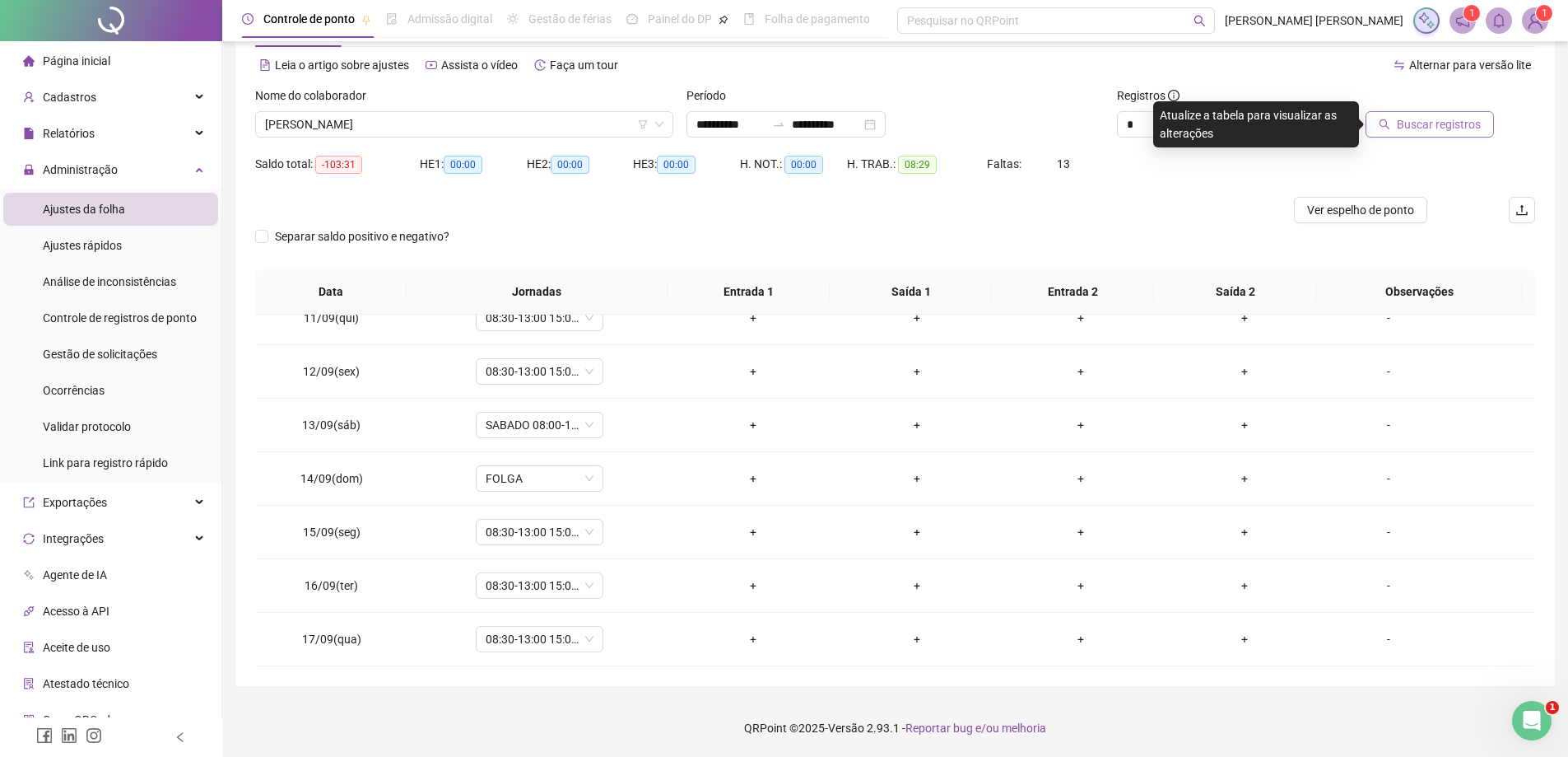
click at [1429, 123] on span "Buscar registros" at bounding box center [1440, 125] width 84 height 18
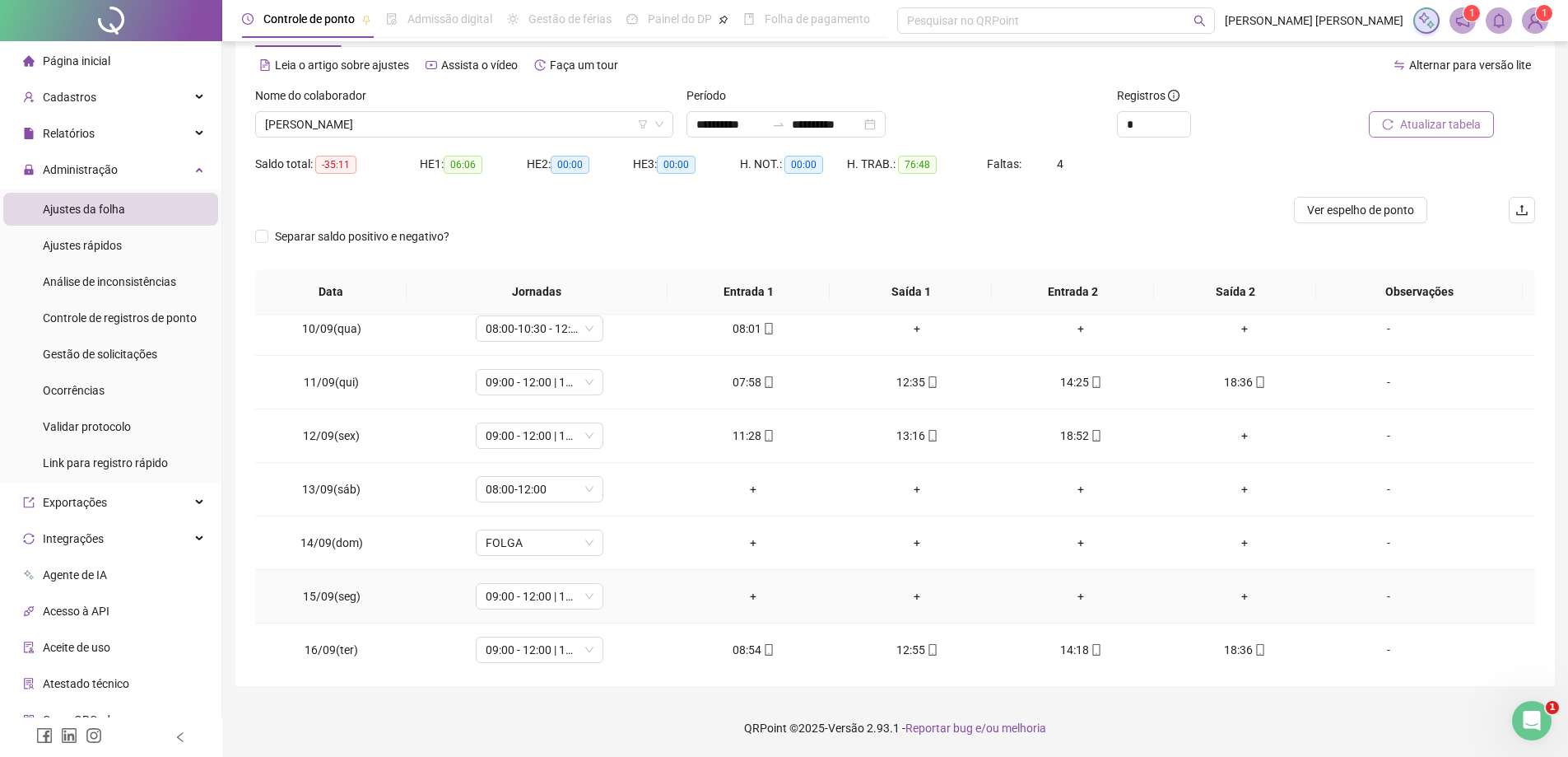
scroll to position [558, 0]
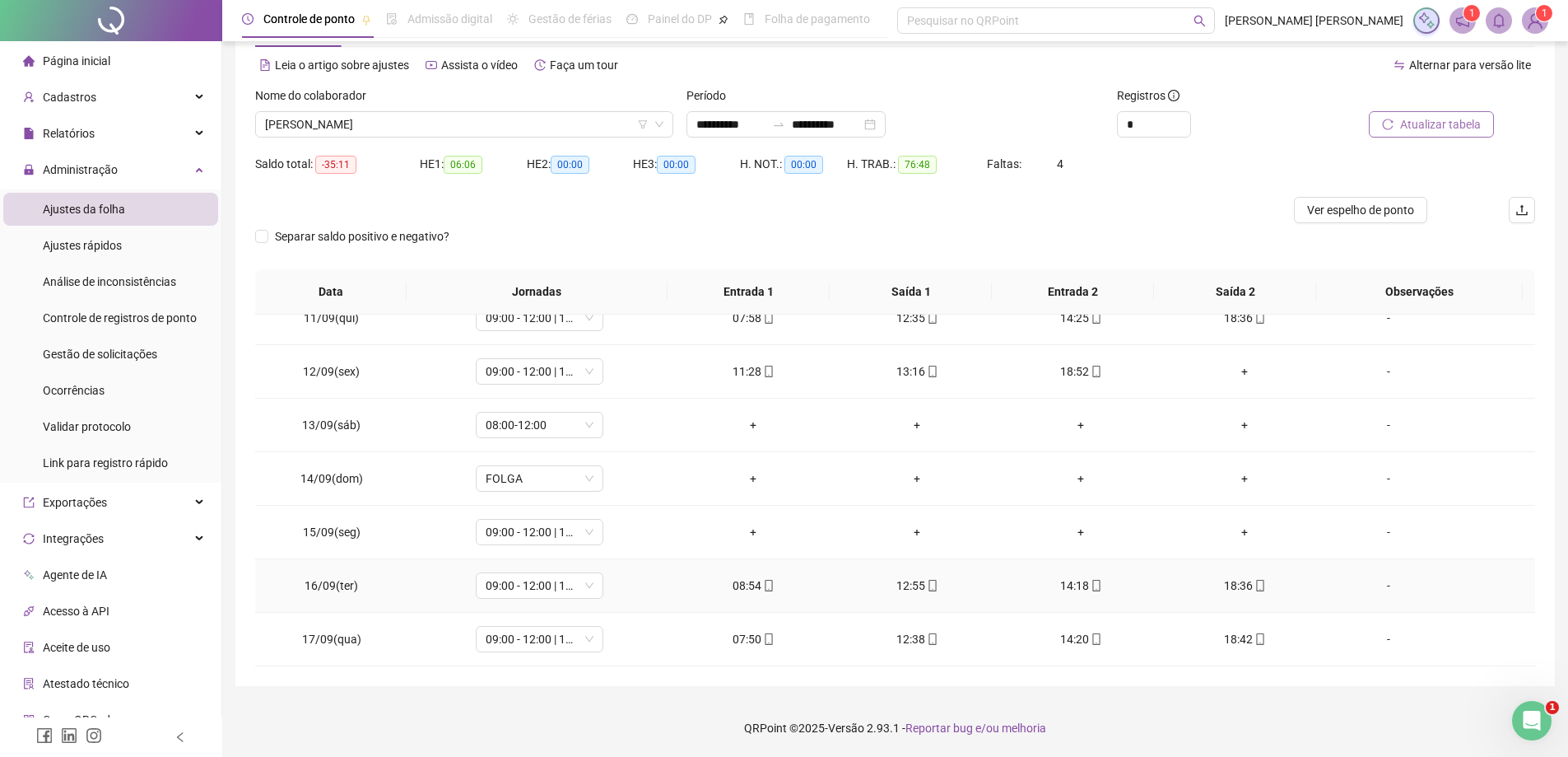
click at [755, 581] on div "08:54" at bounding box center [754, 585] width 138 height 18
type input "**********"
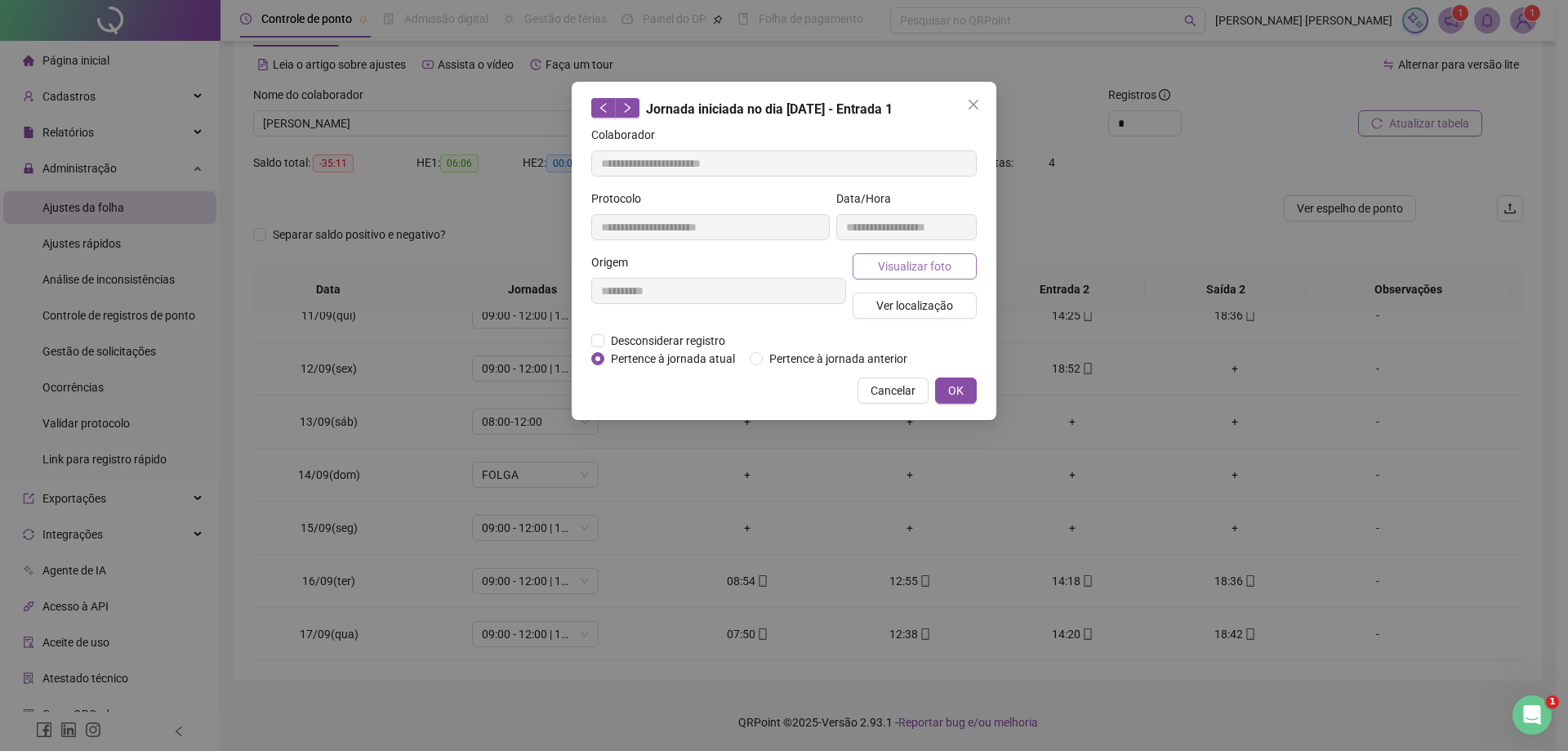
click at [897, 258] on span "Visualizar foto" at bounding box center [915, 267] width 74 height 18
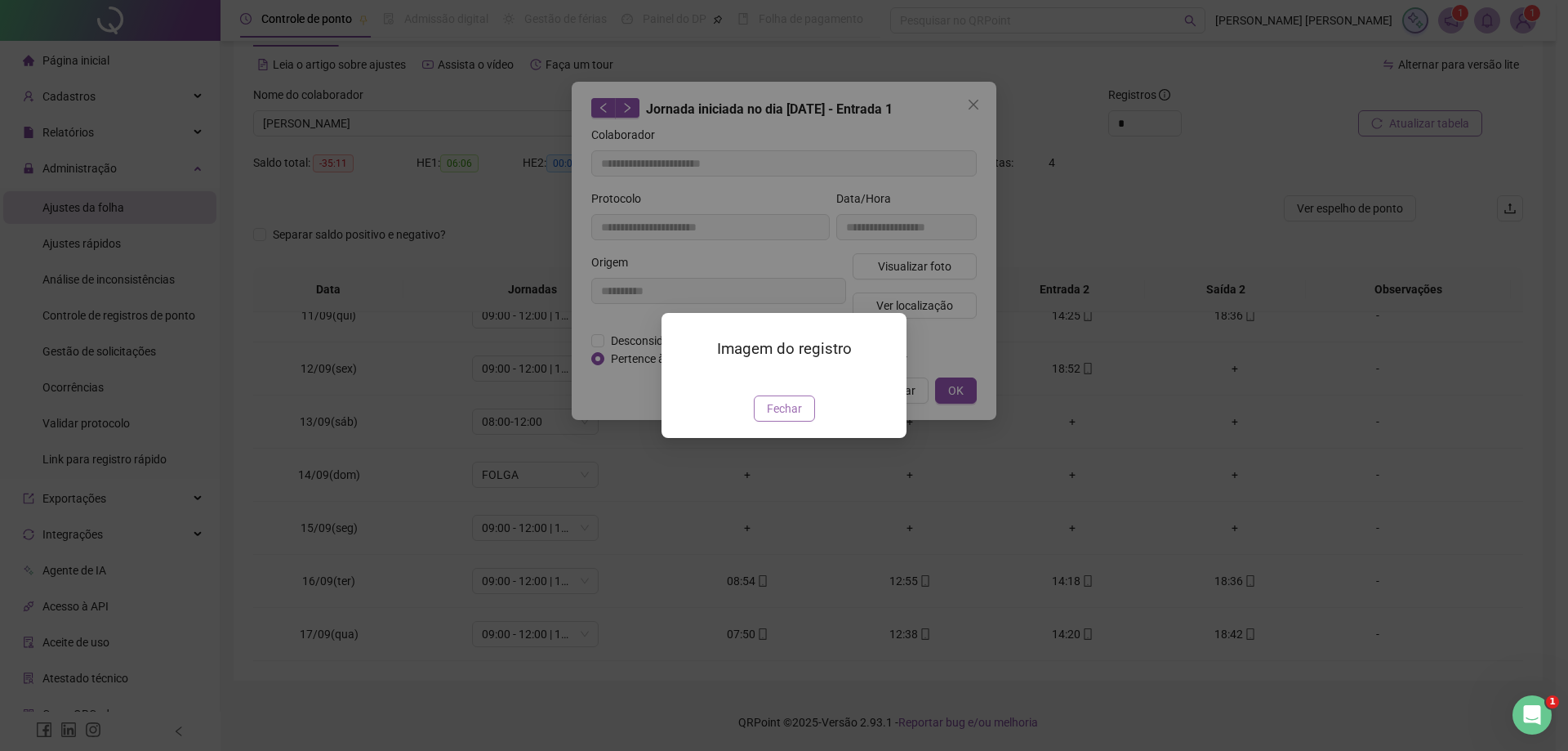
click at [801, 421] on button "Fechar" at bounding box center [784, 408] width 61 height 26
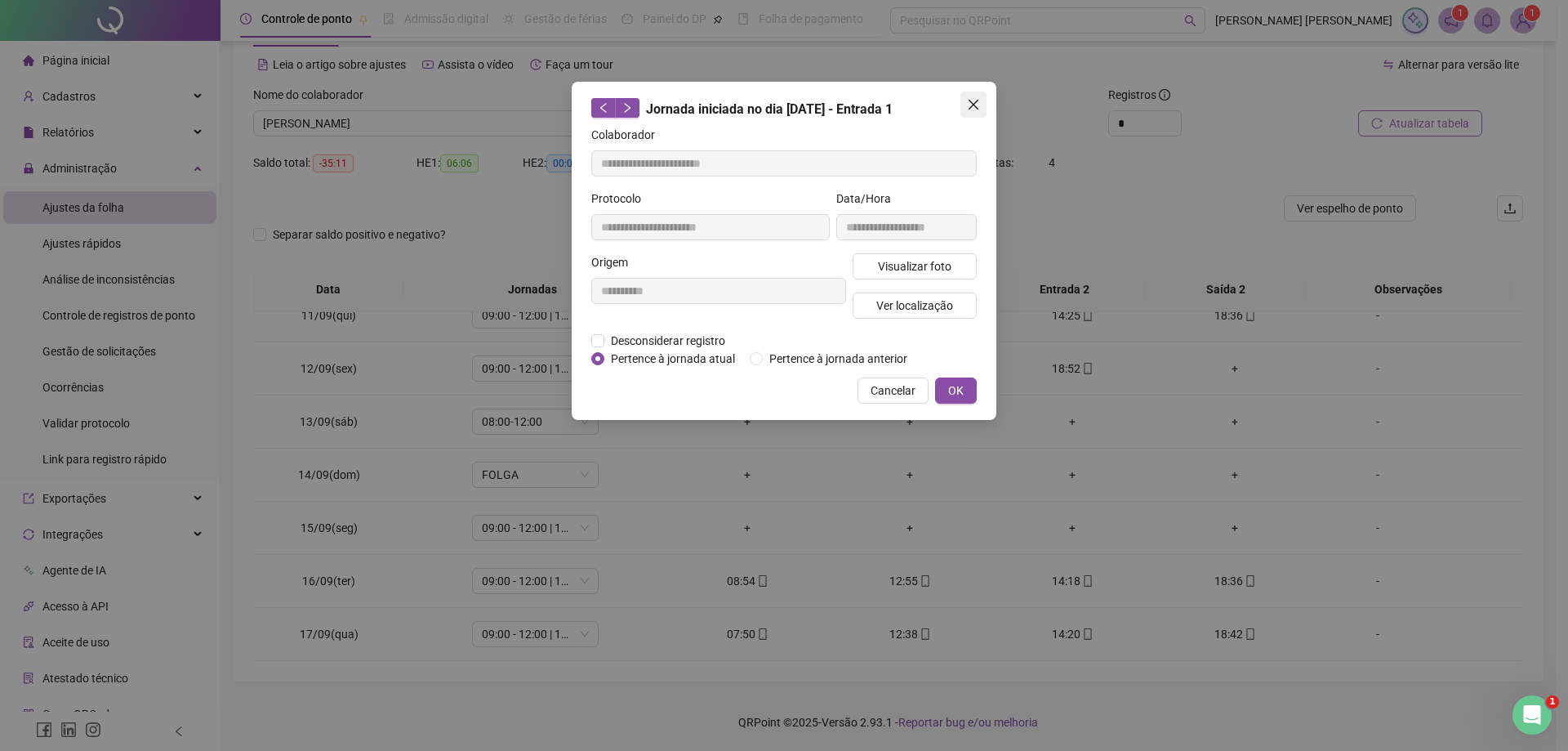
click at [970, 105] on icon "close" at bounding box center [973, 105] width 13 height 13
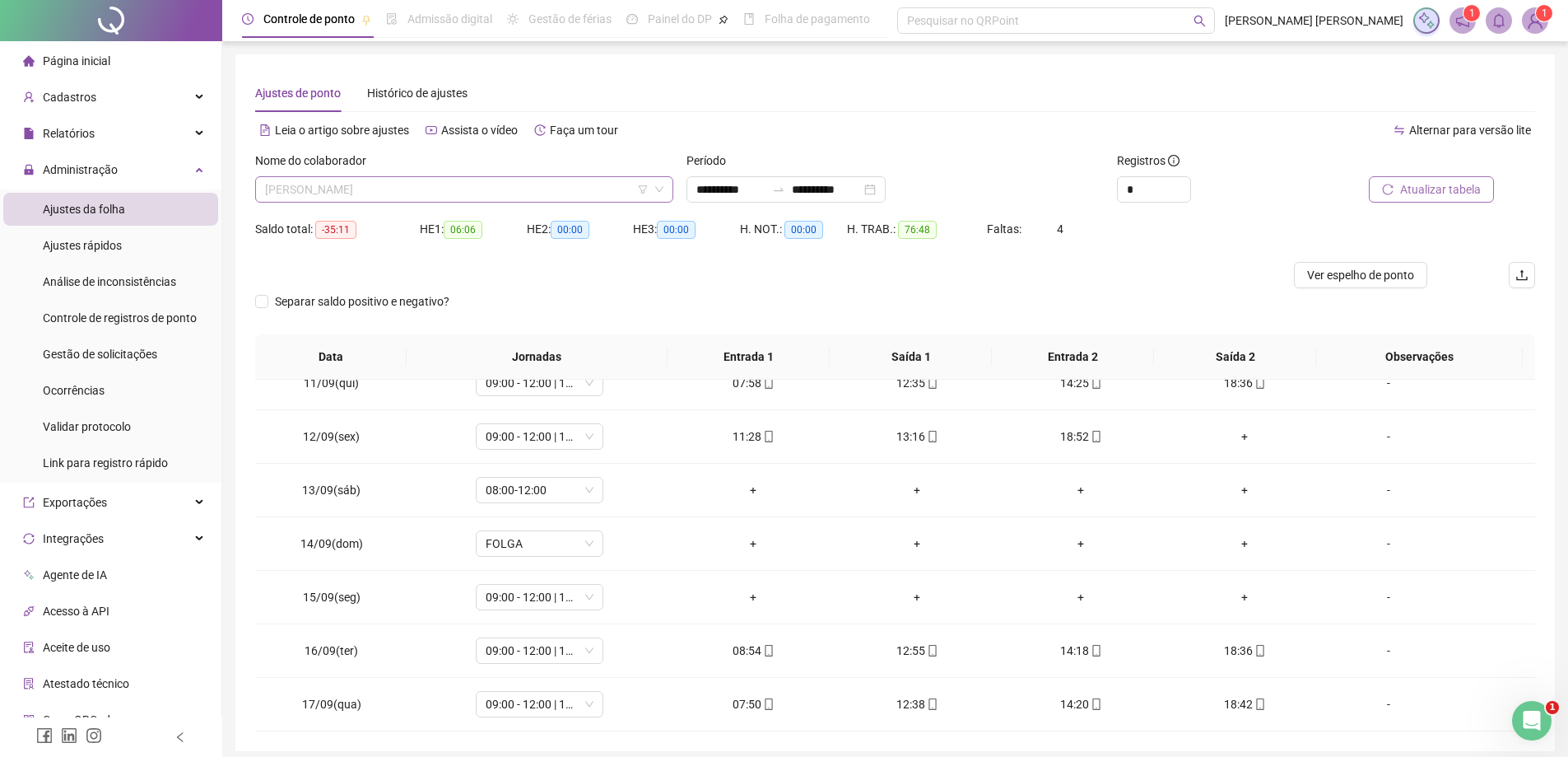
click at [439, 181] on span "[PERSON_NAME]" at bounding box center [464, 189] width 398 height 25
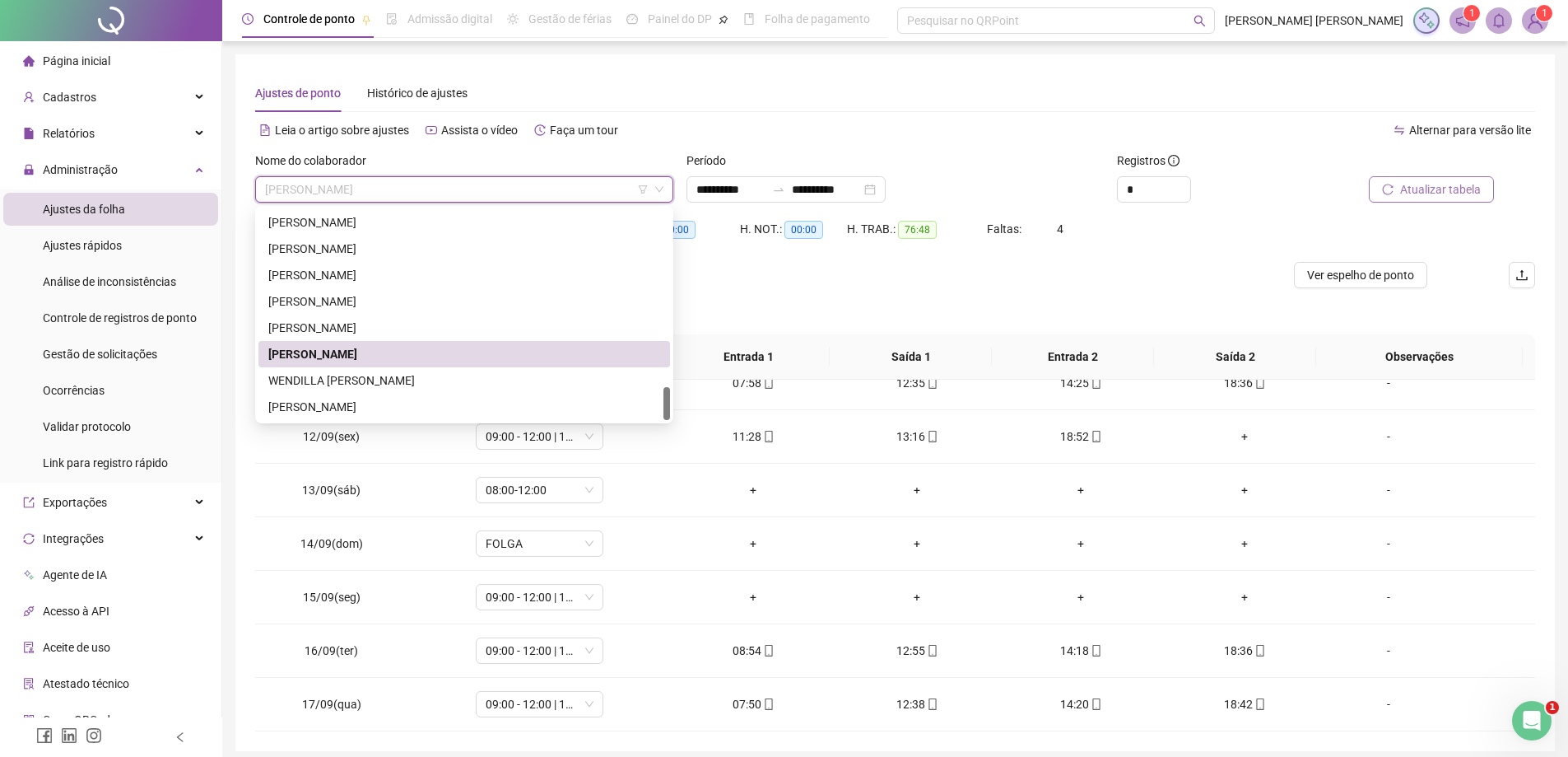
click at [497, 352] on div "[PERSON_NAME]" at bounding box center [464, 354] width 392 height 18
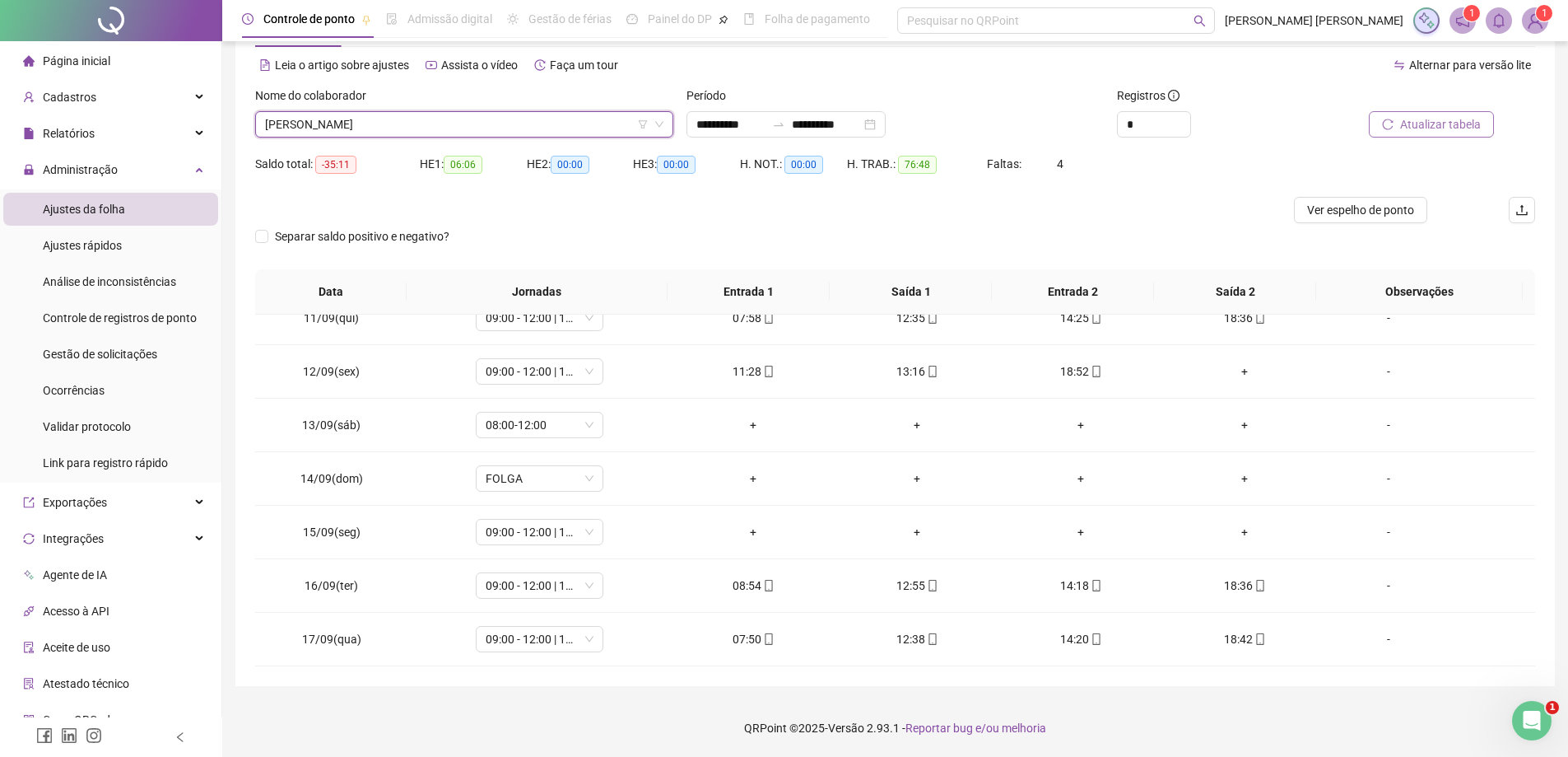
click at [153, 206] on li "Ajustes da folha" at bounding box center [111, 209] width 215 height 33
click at [120, 241] on span "Ajustes rápidos" at bounding box center [83, 245] width 79 height 13
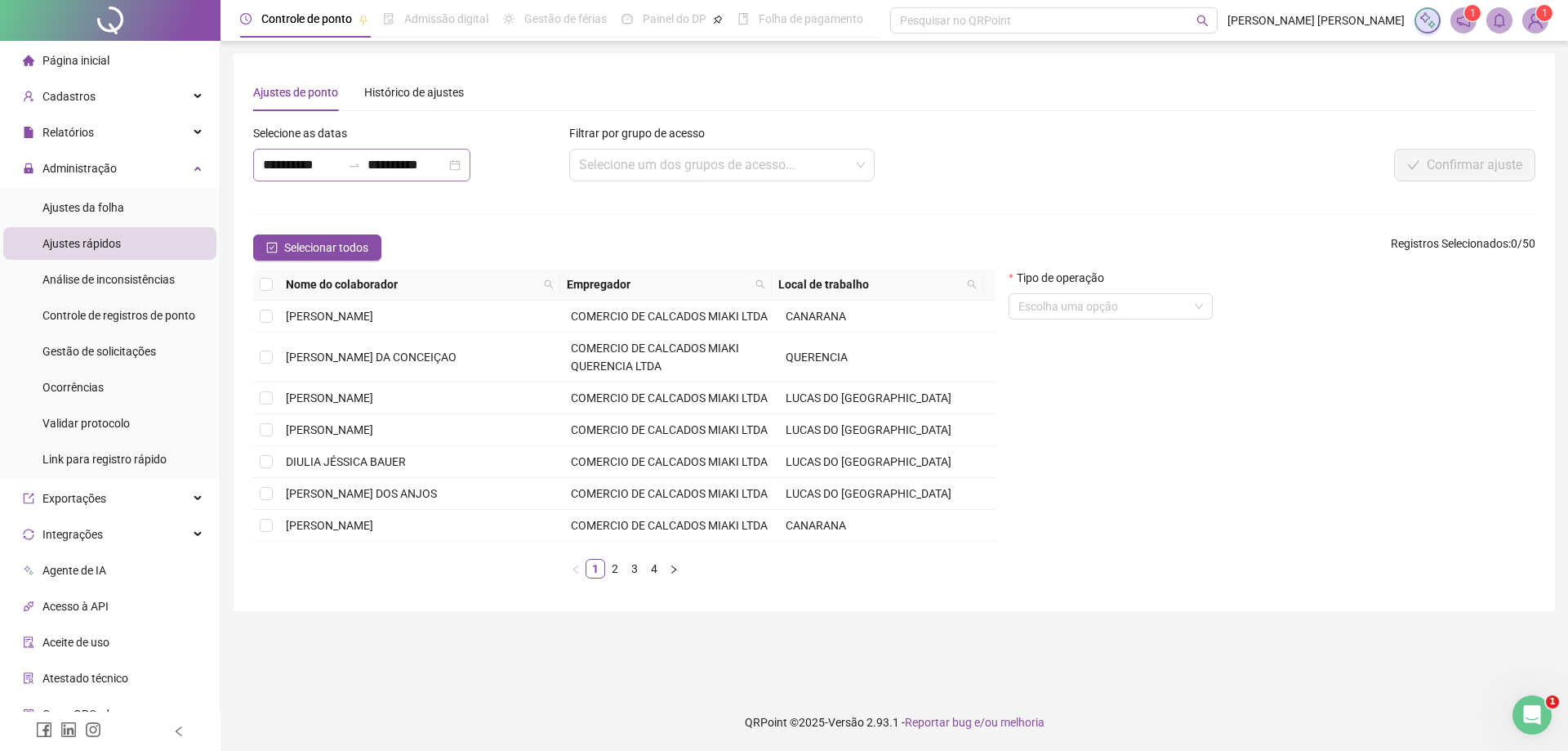
click at [365, 171] on div "**********" at bounding box center [361, 165] width 217 height 33
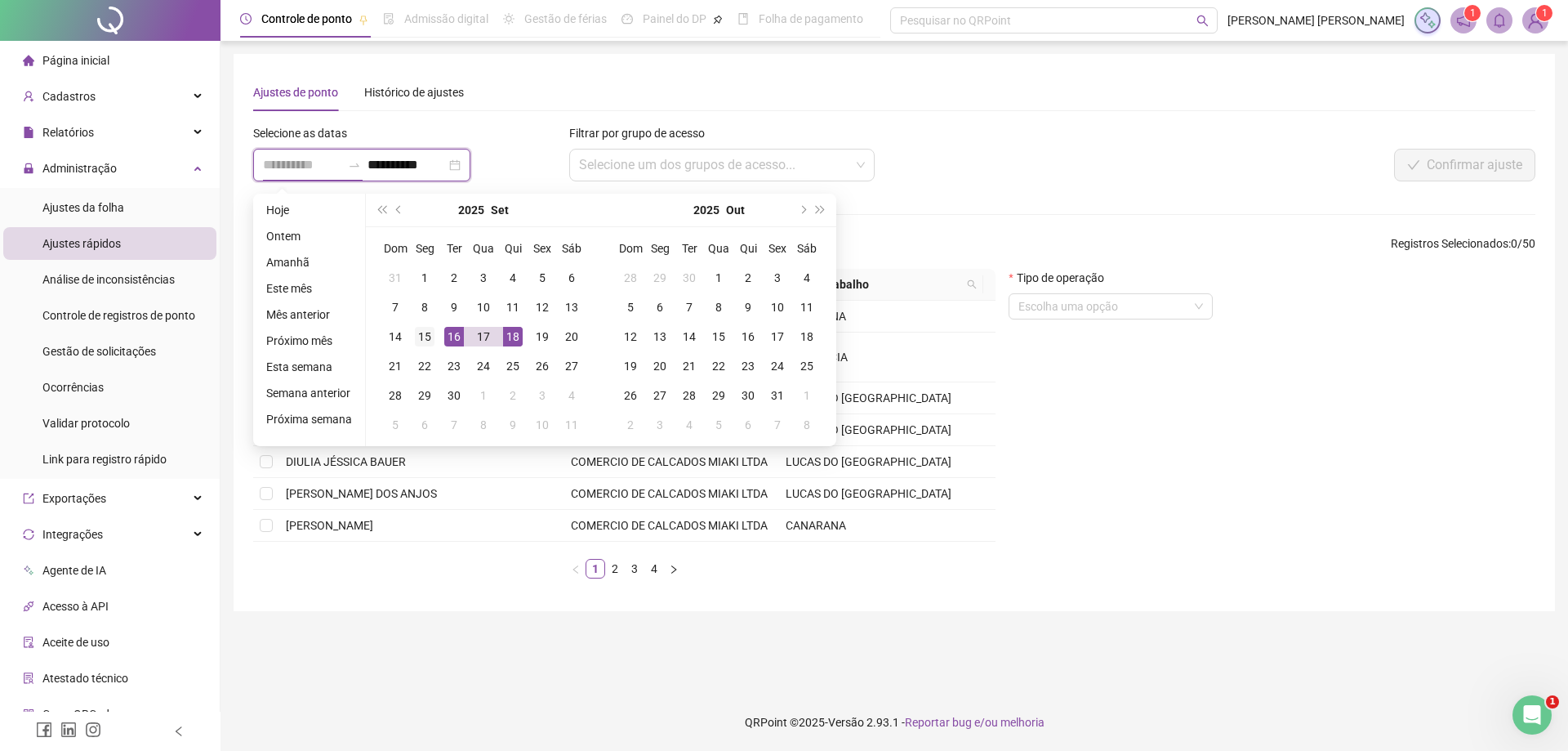
type input "**********"
click at [423, 337] on div "15" at bounding box center [425, 337] width 20 height 20
type input "**********"
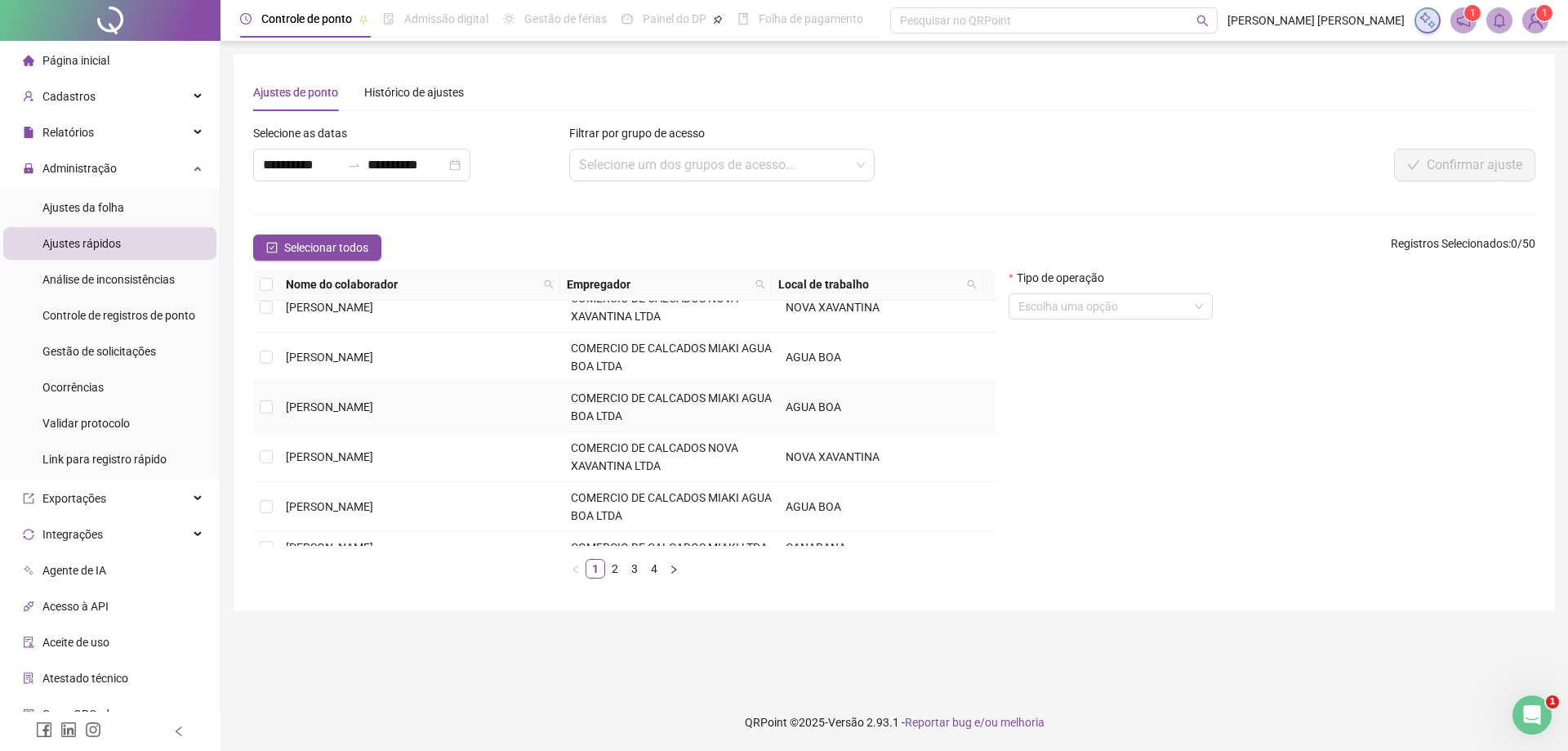
scroll to position [377, 0]
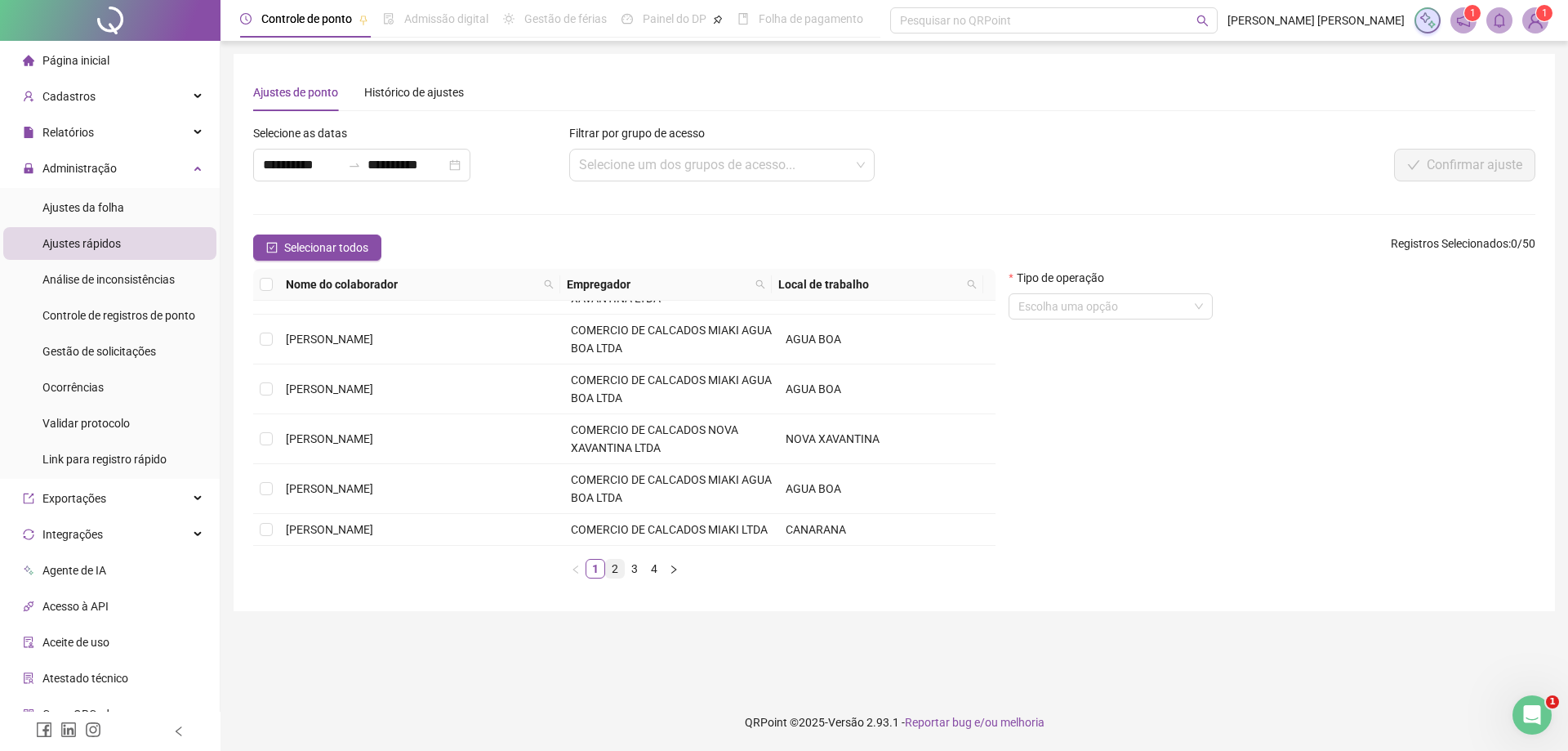
click at [615, 577] on li "2" at bounding box center [615, 569] width 20 height 20
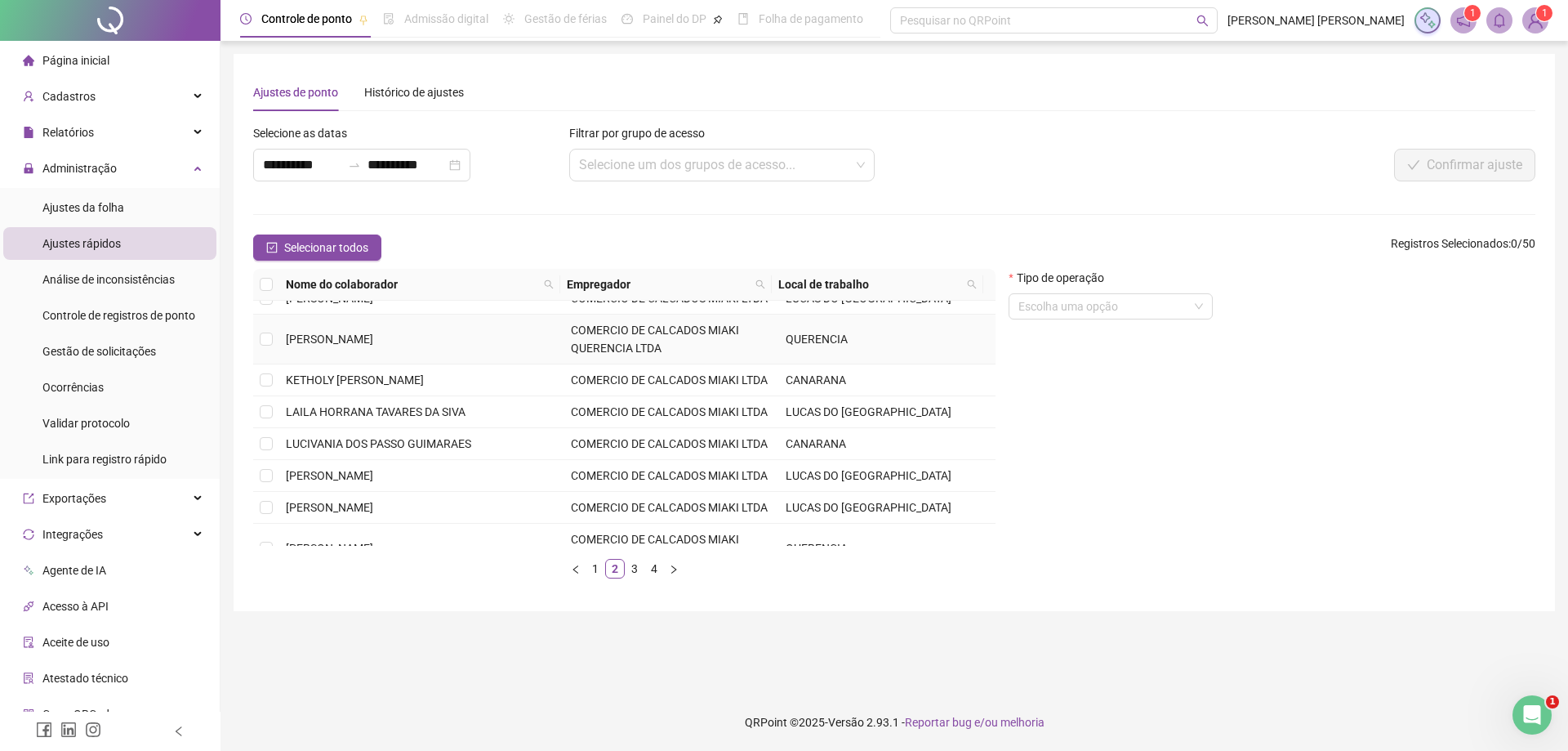
scroll to position [322, 0]
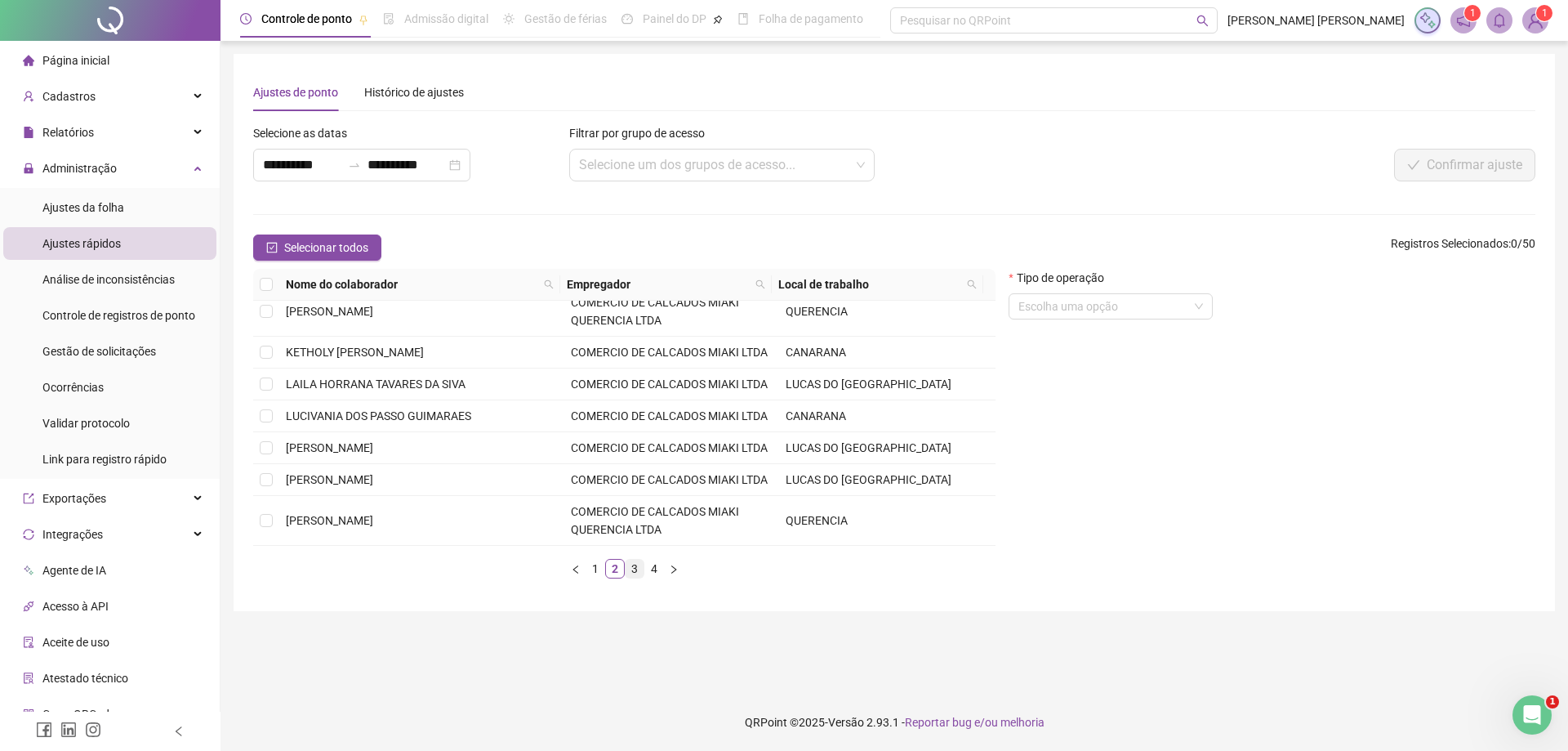
click at [636, 569] on link "3" at bounding box center [634, 569] width 18 height 18
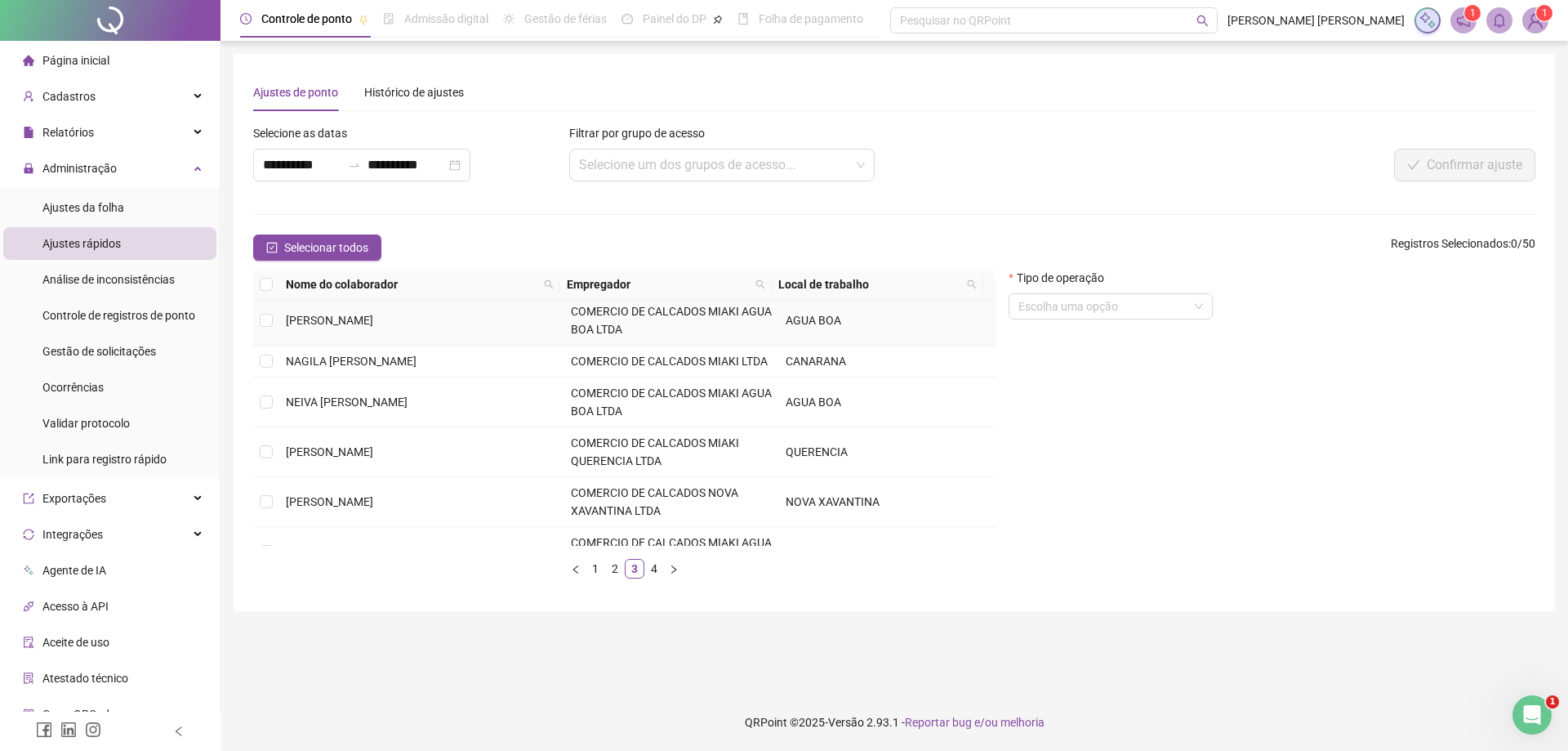
scroll to position [394, 0]
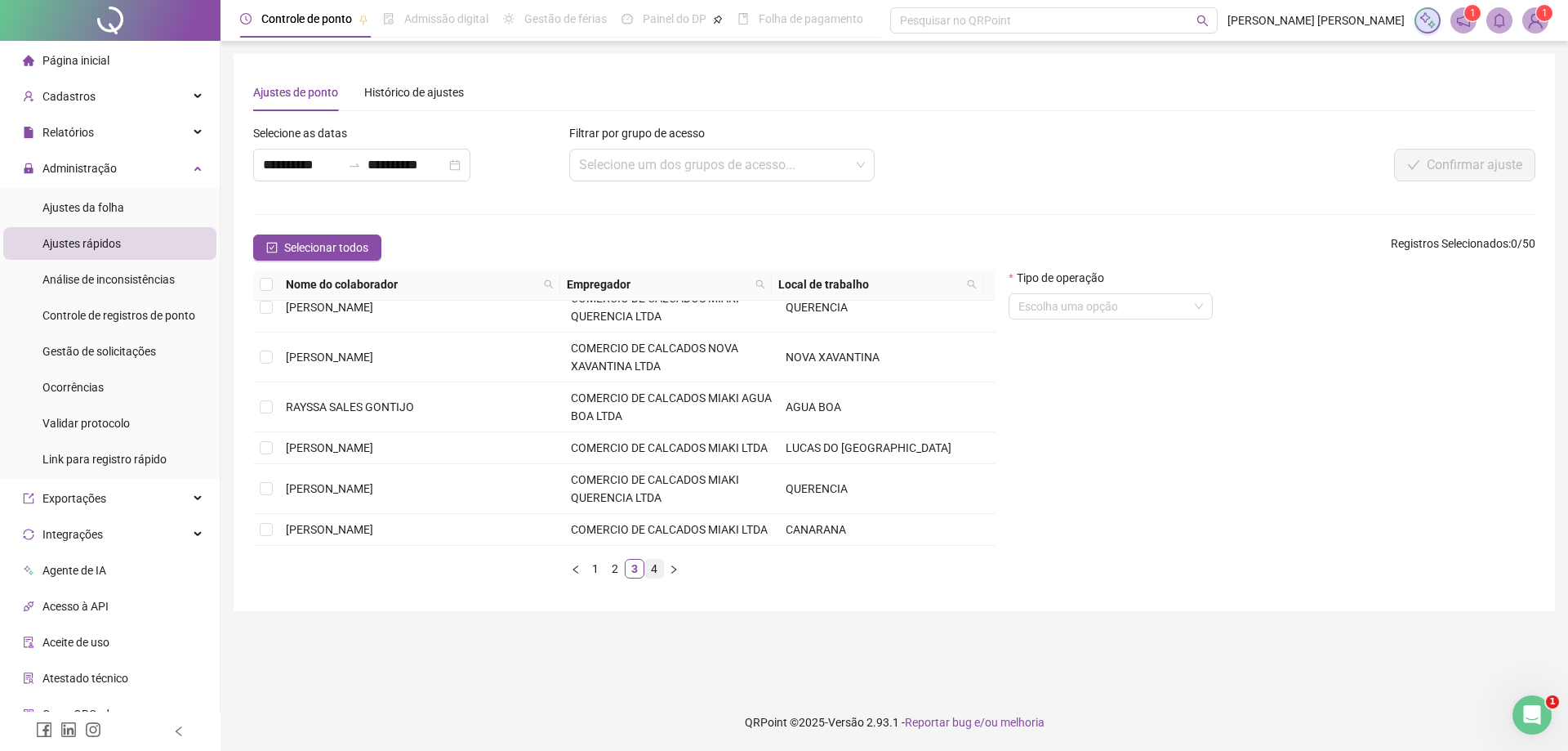
click at [656, 570] on link "4" at bounding box center [654, 569] width 18 height 18
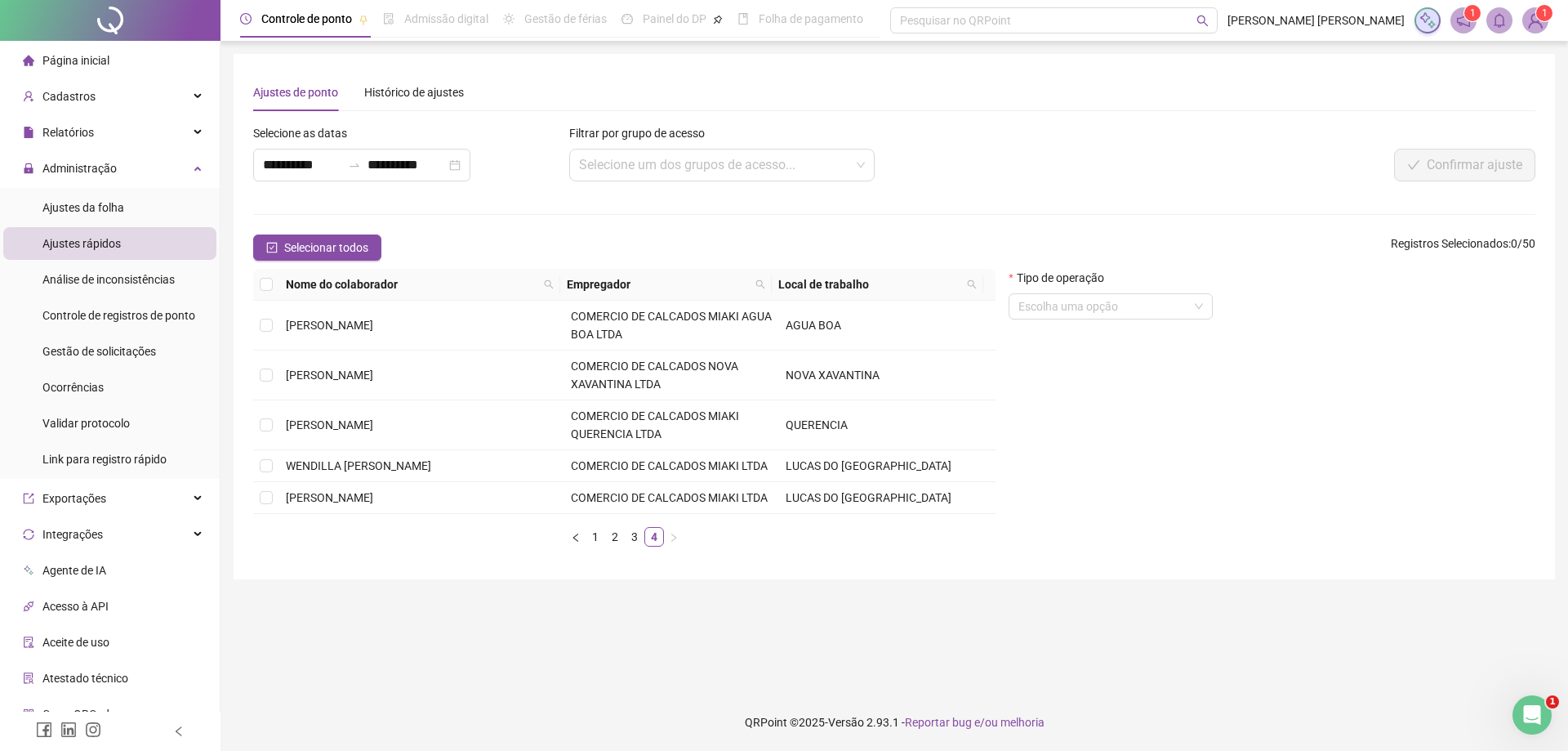
scroll to position [0, 0]
click at [445, 425] on td "[PERSON_NAME]" at bounding box center [421, 425] width 285 height 50
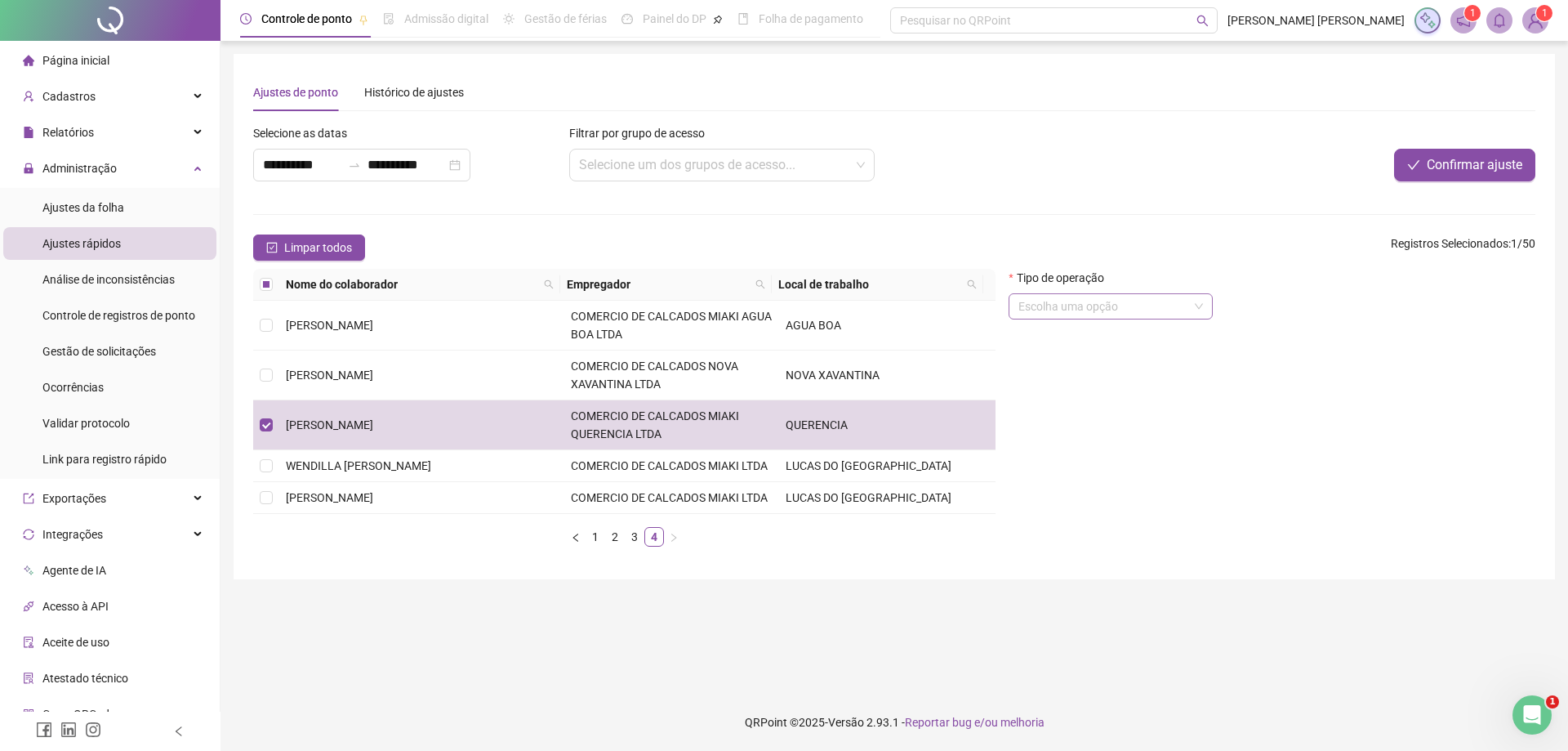
click at [1104, 299] on input "search" at bounding box center [1103, 306] width 170 height 25
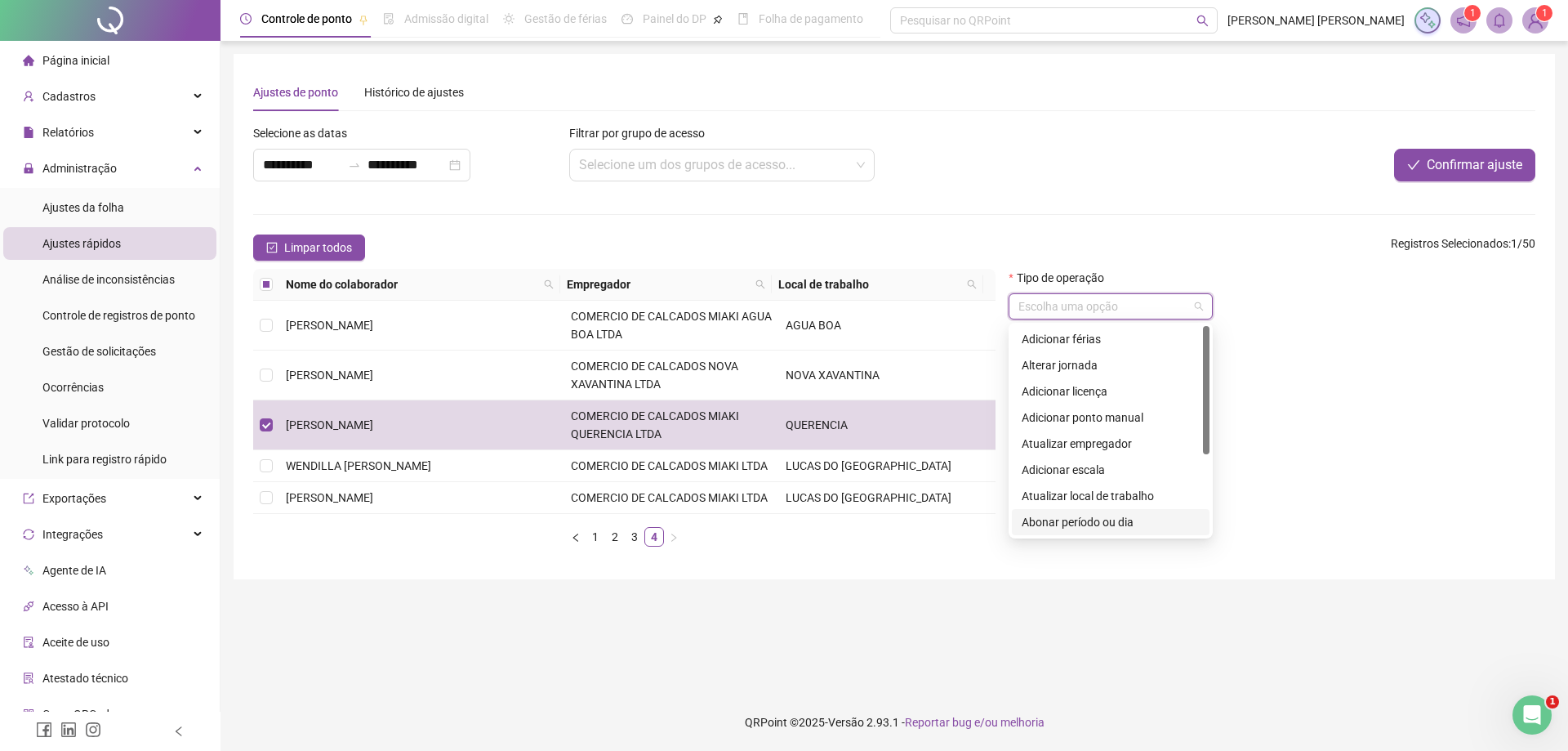
click at [1108, 530] on div "Abonar período ou dia" at bounding box center [1110, 522] width 178 height 18
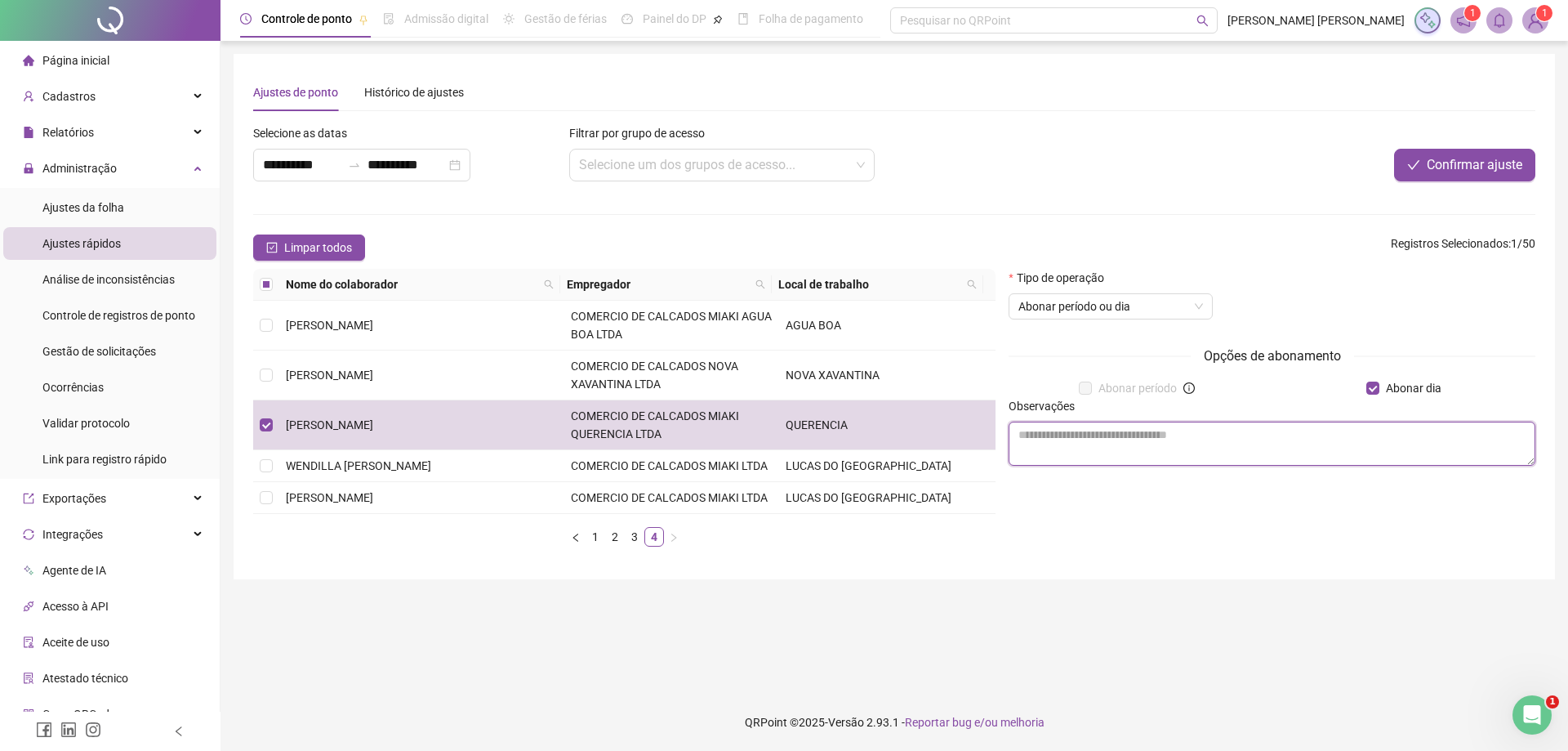
click at [1093, 455] on textarea at bounding box center [1271, 443] width 527 height 44
type textarea "********"
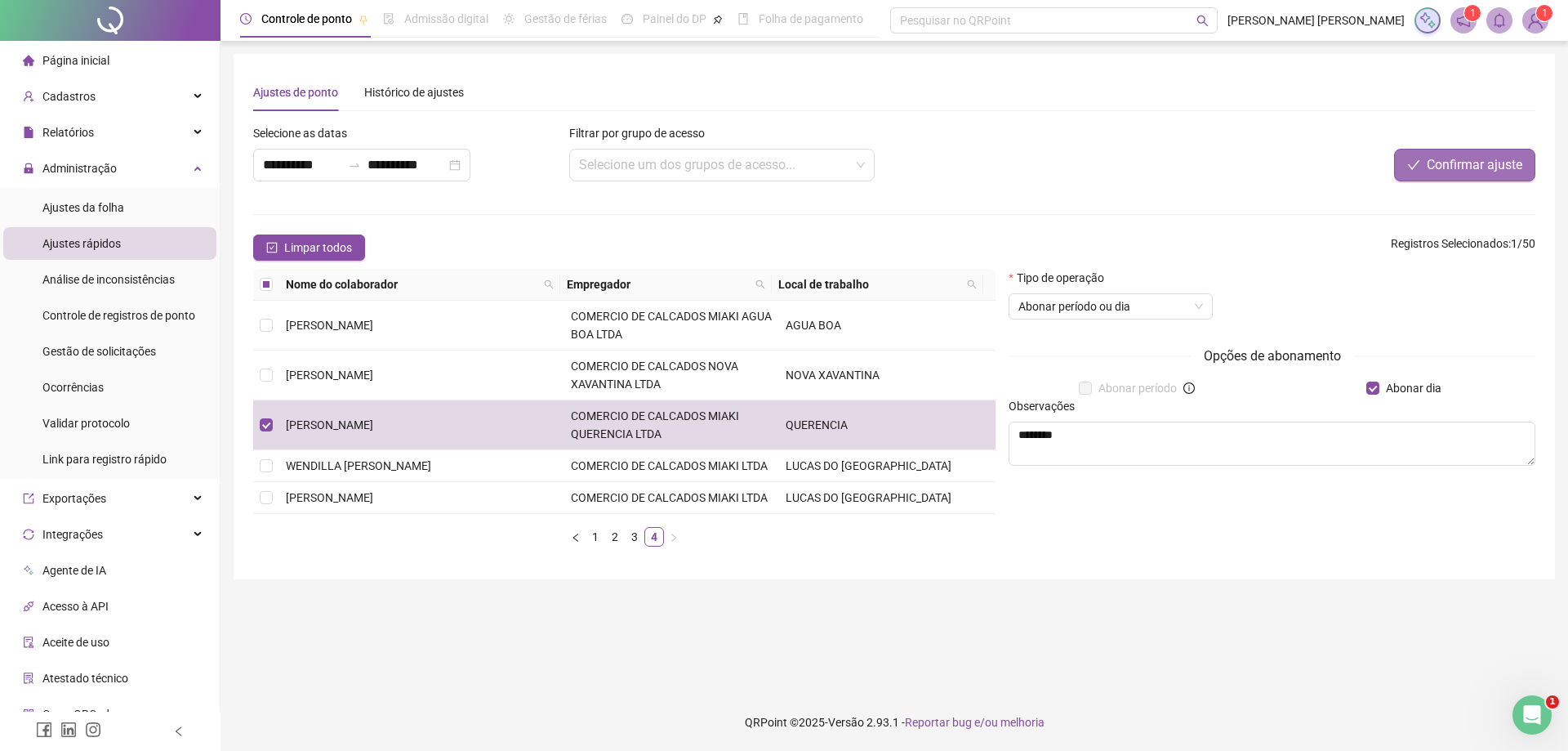
click at [1433, 167] on span "Confirmar ajuste" at bounding box center [1474, 165] width 96 height 20
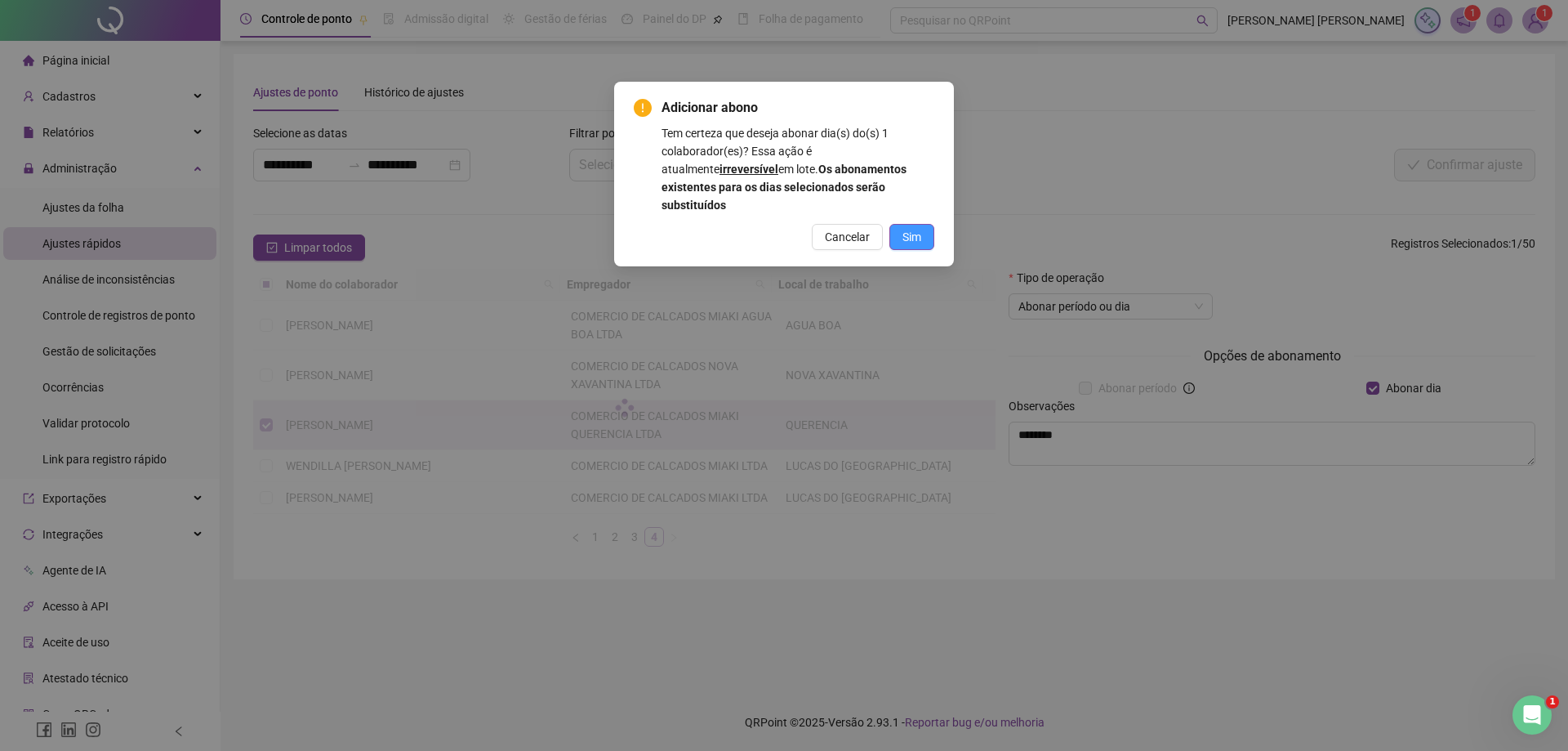
click at [925, 226] on button "Sim" at bounding box center [911, 237] width 45 height 26
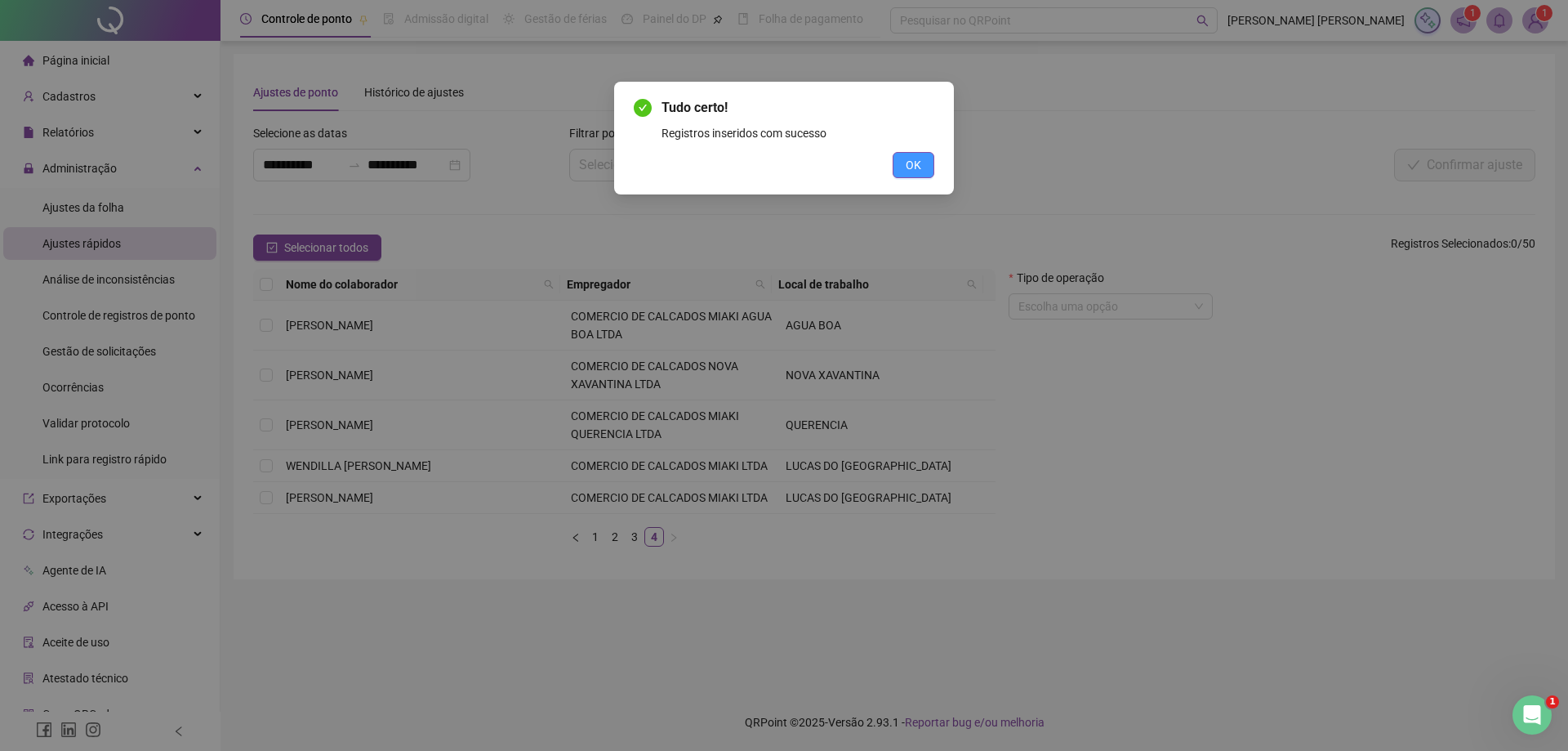
click at [918, 158] on span "OK" at bounding box center [913, 165] width 15 height 18
